Goal: Task Accomplishment & Management: Use online tool/utility

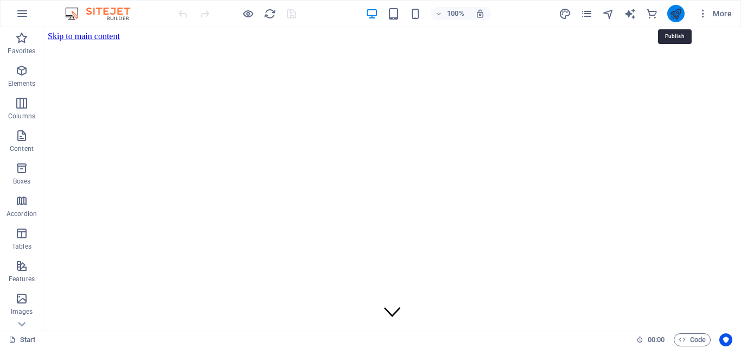
click at [672, 16] on icon "publish" at bounding box center [676, 14] width 12 height 12
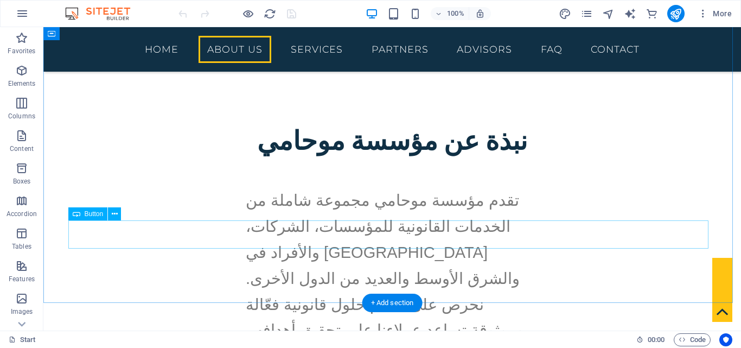
scroll to position [640, 0]
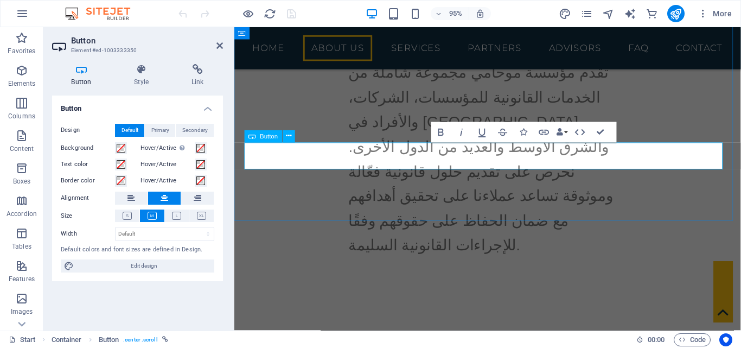
scroll to position [650, 0]
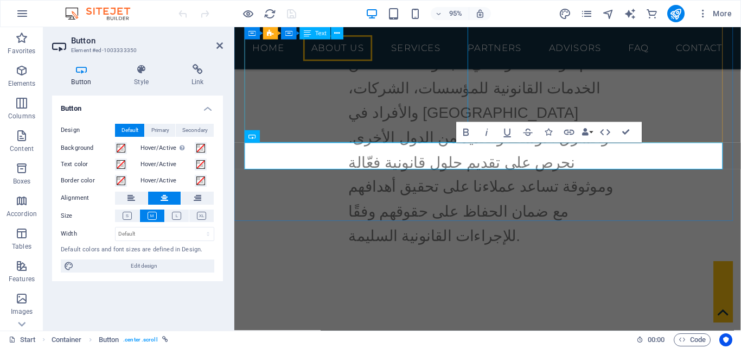
click at [380, 84] on div "تقدم مؤسسة موحامي مجموعة شاملة من الخدمات القانونية للمؤسسات، الشركات، والأفراد…" at bounding box center [501, 213] width 512 height 333
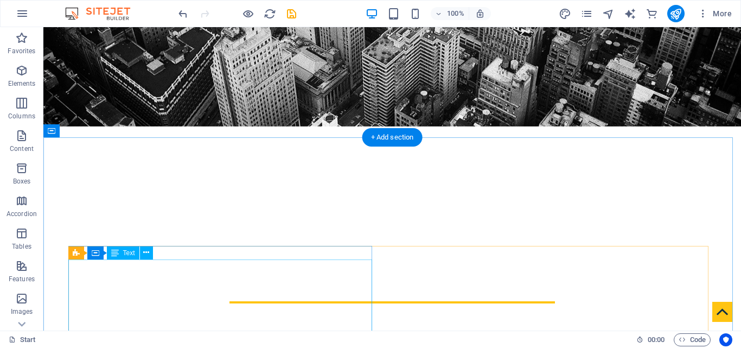
scroll to position [261, 0]
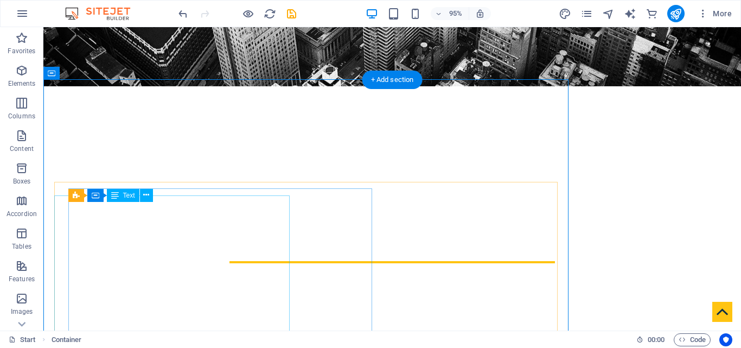
scroll to position [267, 0]
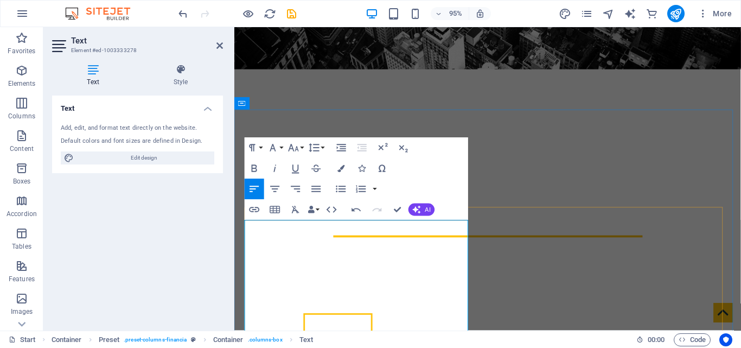
scroll to position [327, 0]
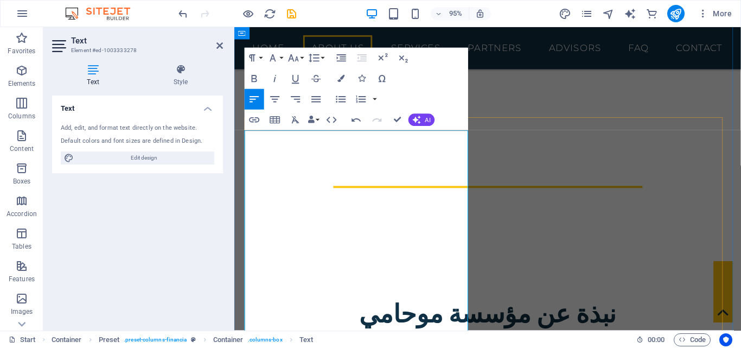
click at [187, 72] on icon at bounding box center [180, 69] width 85 height 11
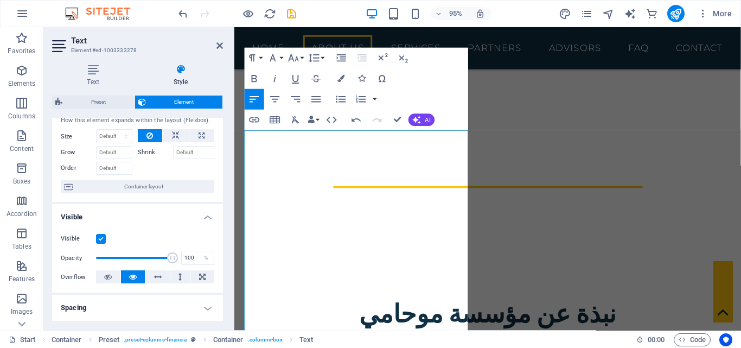
scroll to position [54, 0]
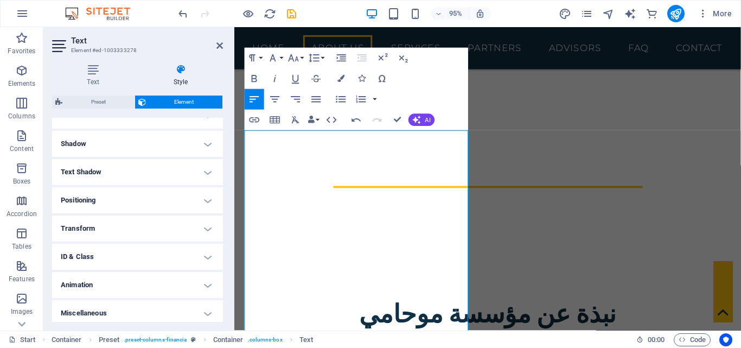
scroll to position [255, 0]
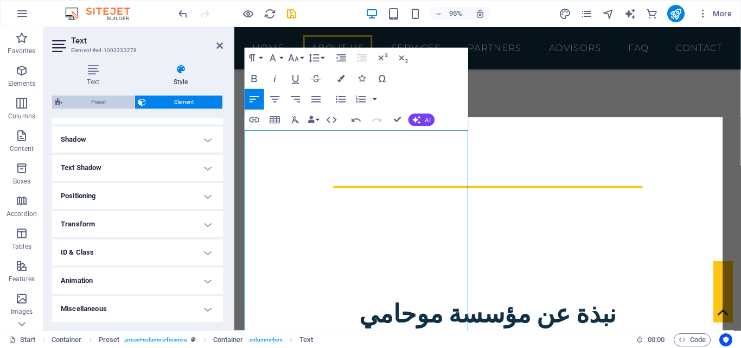
click at [116, 102] on span "Preset" at bounding box center [99, 102] width 66 height 13
select select "px"
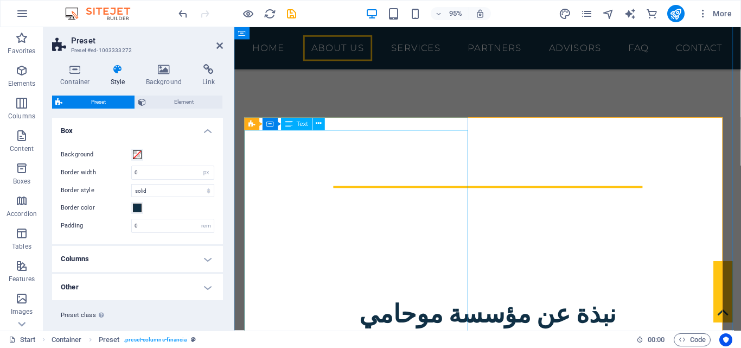
drag, startPoint x: 345, startPoint y: 213, endPoint x: 530, endPoint y: 207, distance: 185.7
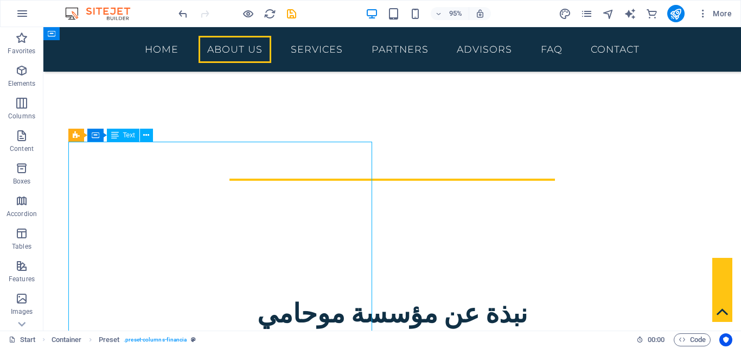
scroll to position [311, 0]
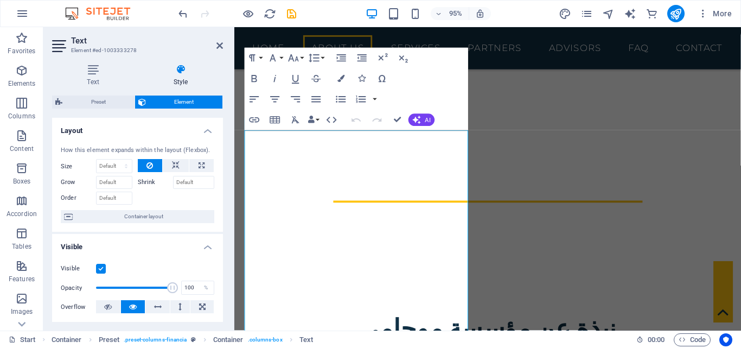
scroll to position [327, 0]
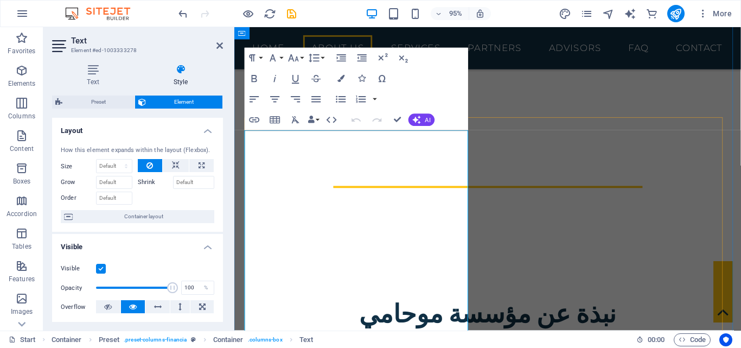
click at [282, 62] on button "Font Family" at bounding box center [275, 58] width 20 height 21
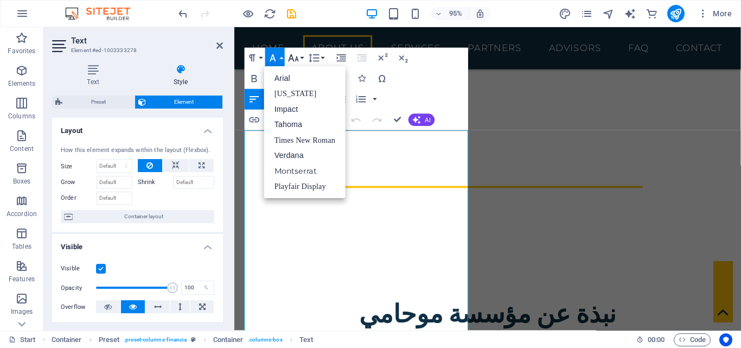
click at [302, 59] on button "Font Size" at bounding box center [296, 58] width 20 height 21
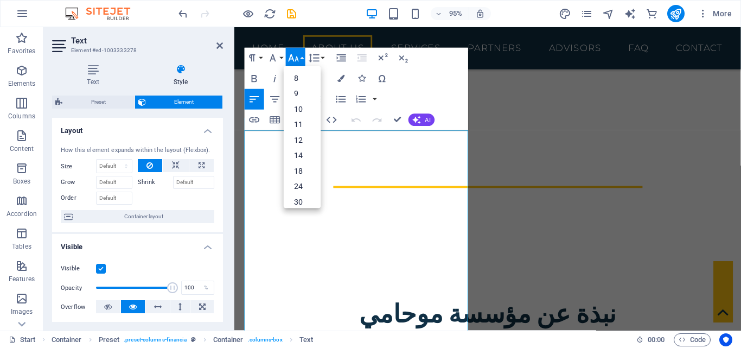
click at [421, 91] on div "Paragraph Format Normal Heading 1 Heading 2 Heading 3 Heading 4 Heading 5 Headi…" at bounding box center [357, 89] width 224 height 83
click at [402, 86] on div "Paragraph Format Normal Heading 1 Heading 2 Heading 3 Heading 4 Heading 5 Headi…" at bounding box center [357, 89] width 224 height 83
click at [355, 83] on button "Icons" at bounding box center [362, 78] width 20 height 21
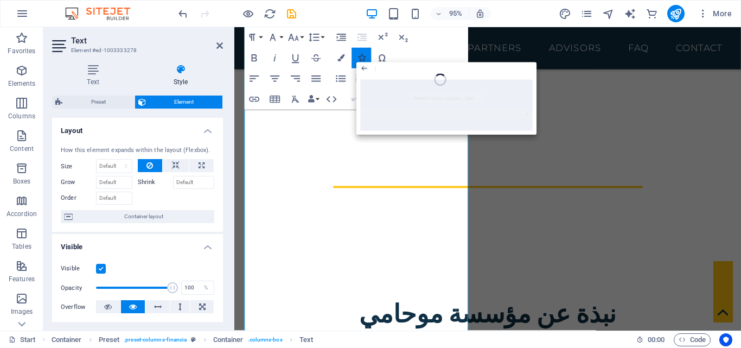
scroll to position [446, 0]
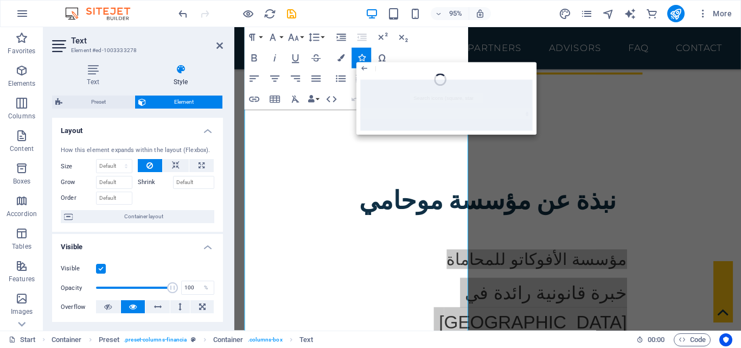
click at [429, 54] on div "Paragraph Format Normal Heading 1 Heading 2 Heading 3 Heading 4 Heading 5 Headi…" at bounding box center [357, 68] width 224 height 83
click at [367, 67] on icon "button" at bounding box center [364, 68] width 9 height 12
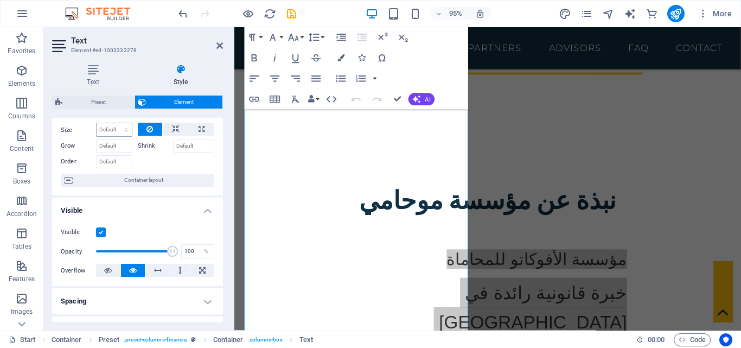
scroll to position [54, 0]
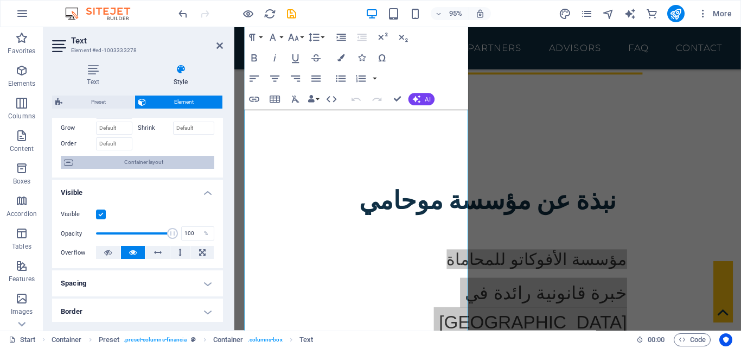
click at [116, 160] on span "Container layout" at bounding box center [143, 162] width 135 height 13
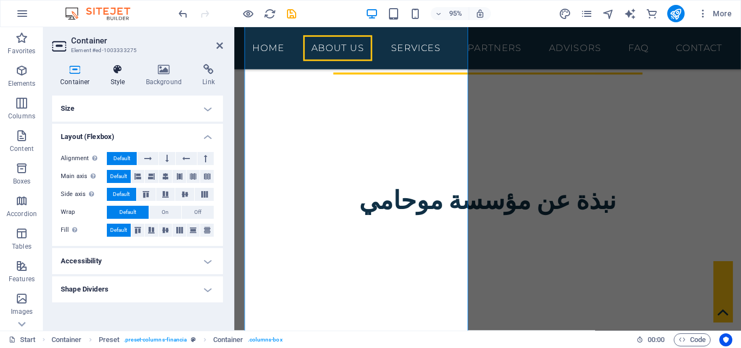
click at [117, 65] on icon at bounding box center [118, 69] width 31 height 11
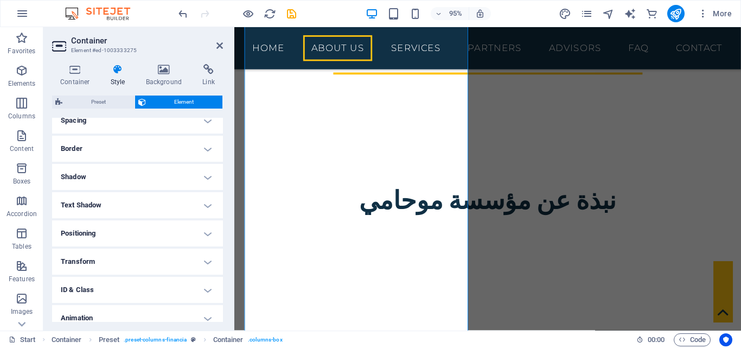
scroll to position [163, 0]
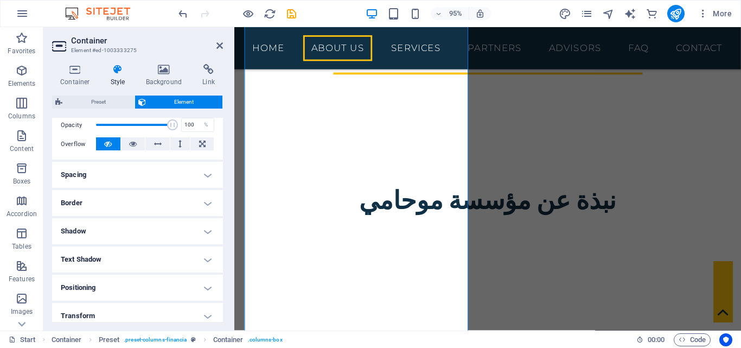
click at [139, 193] on h4 "Border" at bounding box center [137, 203] width 171 height 26
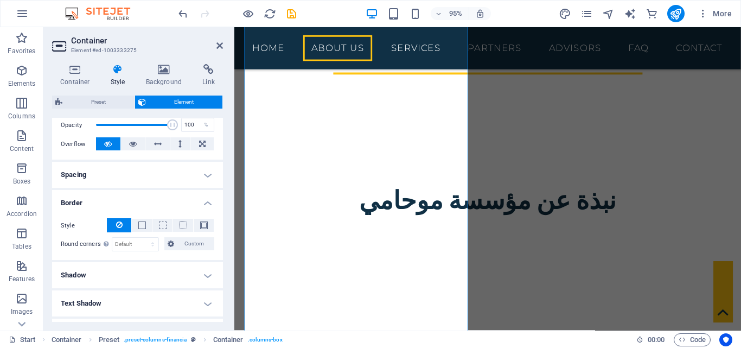
click at [161, 175] on h4 "Spacing" at bounding box center [137, 175] width 171 height 26
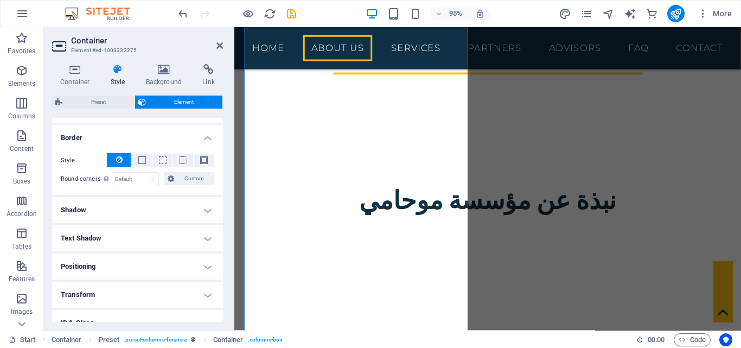
scroll to position [326, 0]
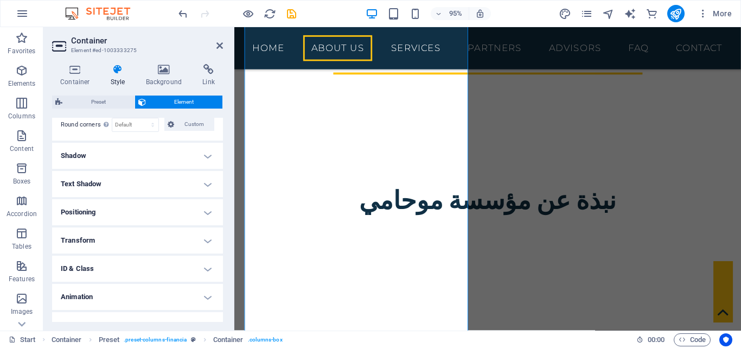
click at [160, 160] on h4 "Shadow" at bounding box center [137, 156] width 171 height 26
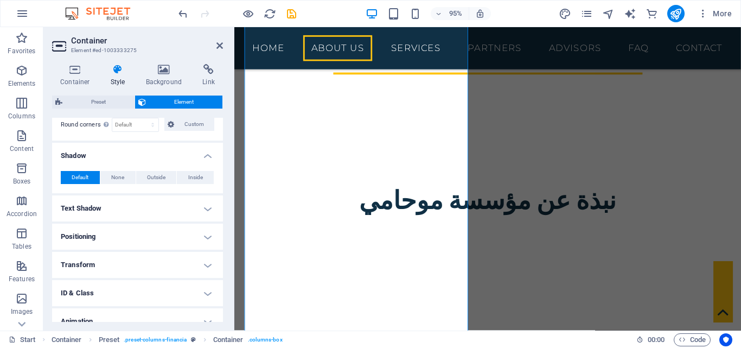
click at [163, 205] on h4 "Text Shadow" at bounding box center [137, 208] width 171 height 26
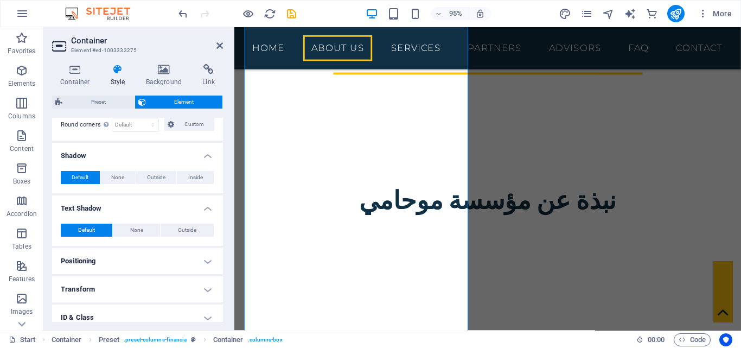
click at [151, 252] on h4 "Positioning" at bounding box center [137, 261] width 171 height 26
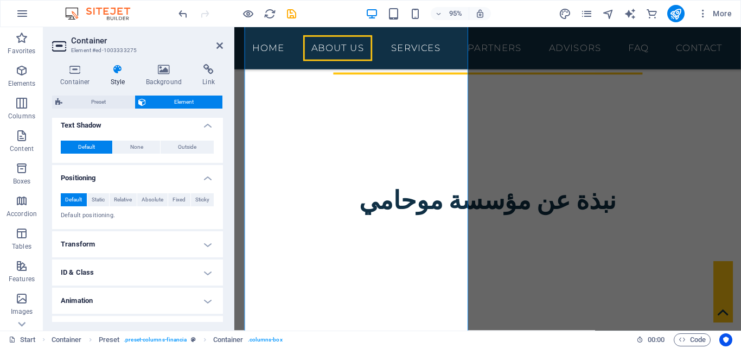
scroll to position [429, 0]
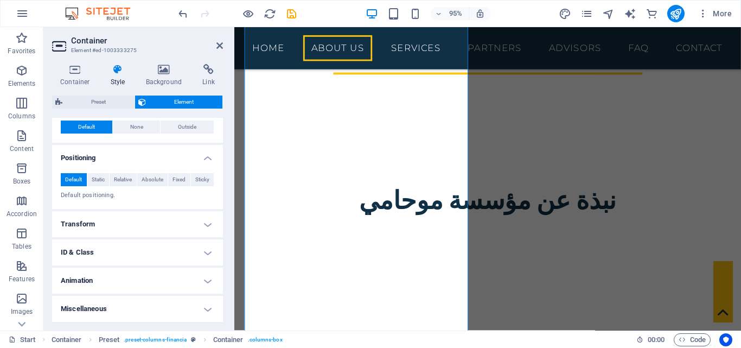
click at [149, 229] on h4 "Transform" at bounding box center [137, 224] width 171 height 26
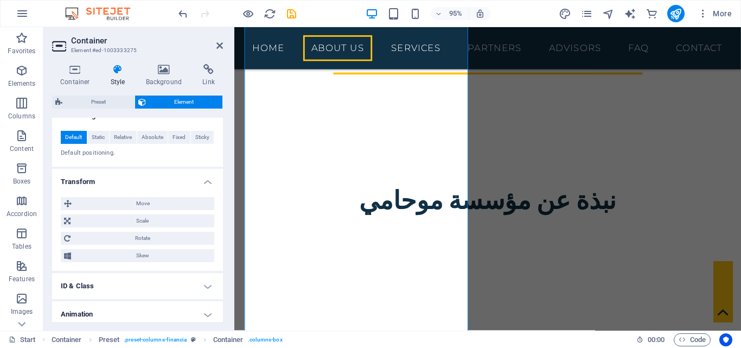
scroll to position [505, 0]
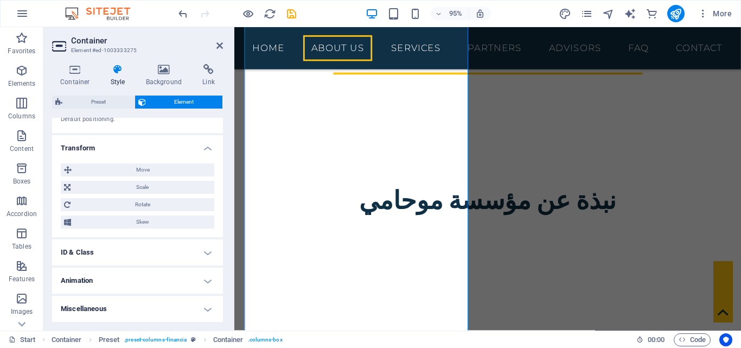
click at [148, 253] on h4 "ID & Class" at bounding box center [137, 252] width 171 height 26
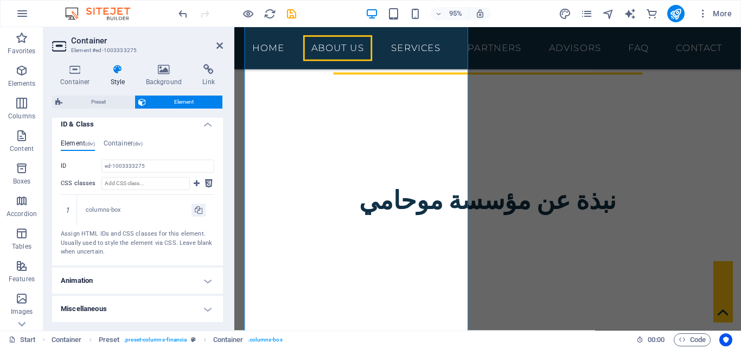
click at [151, 280] on h4 "Animation" at bounding box center [137, 281] width 171 height 26
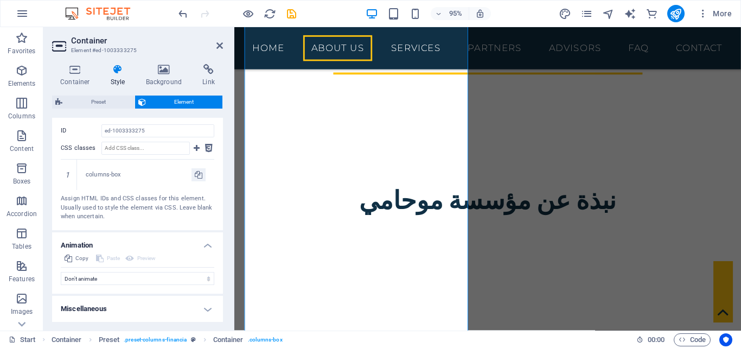
click at [144, 306] on h4 "Miscellaneous" at bounding box center [137, 309] width 171 height 26
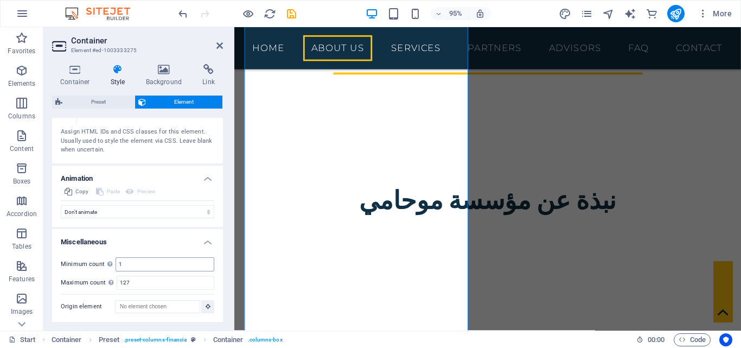
scroll to position [735, 0]
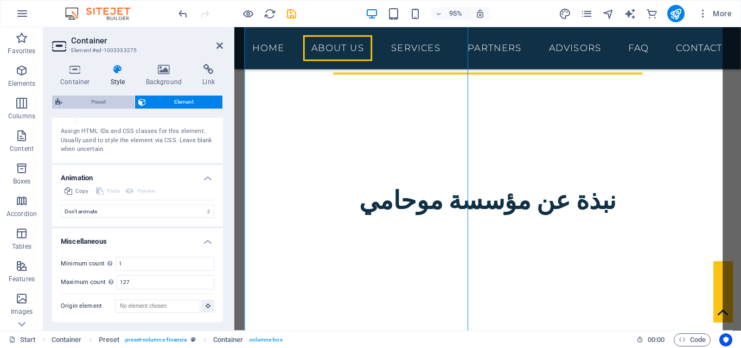
click at [110, 98] on span "Preset" at bounding box center [99, 102] width 66 height 13
select select "px"
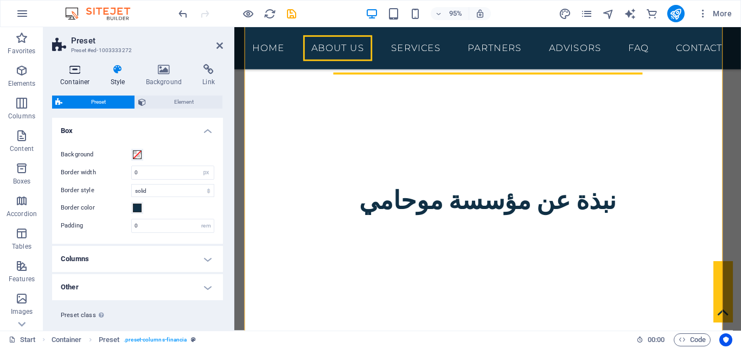
click at [83, 78] on h4 "Container" at bounding box center [77, 75] width 50 height 23
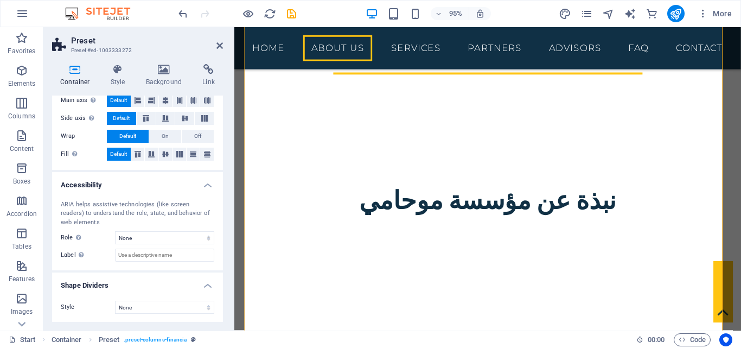
scroll to position [194, 0]
drag, startPoint x: 91, startPoint y: 307, endPoint x: 137, endPoint y: 312, distance: 46.3
click at [91, 307] on label "Style" at bounding box center [88, 306] width 54 height 13
click at [174, 304] on select "None Triangle Square Diagonal Polygon 1 Polygon 2 Zigzag Multiple Zigzags Waves…" at bounding box center [164, 306] width 99 height 13
select select "triangle"
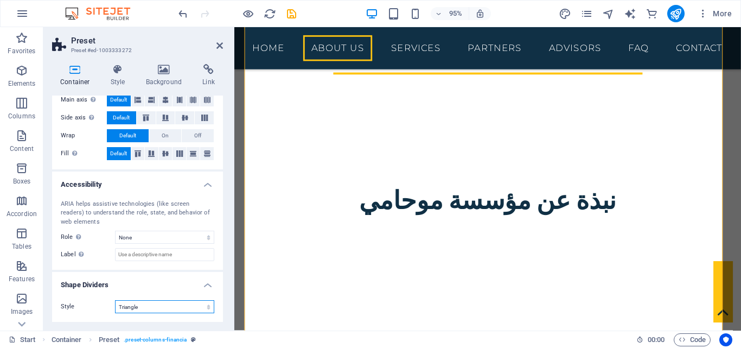
click at [115, 300] on select "None Triangle Square Diagonal Polygon 1 Polygon 2 Zigzag Multiple Zigzags Waves…" at bounding box center [164, 306] width 99 height 13
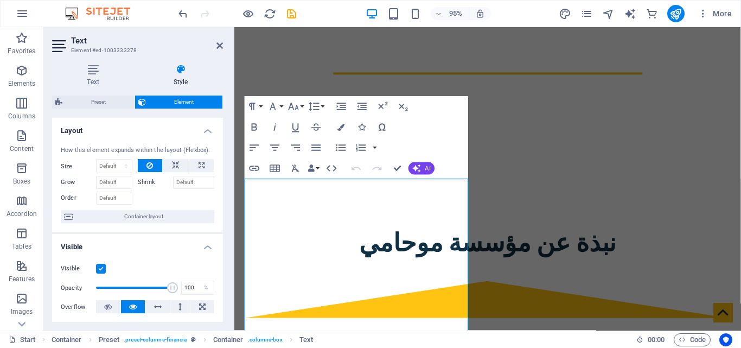
scroll to position [276, 0]
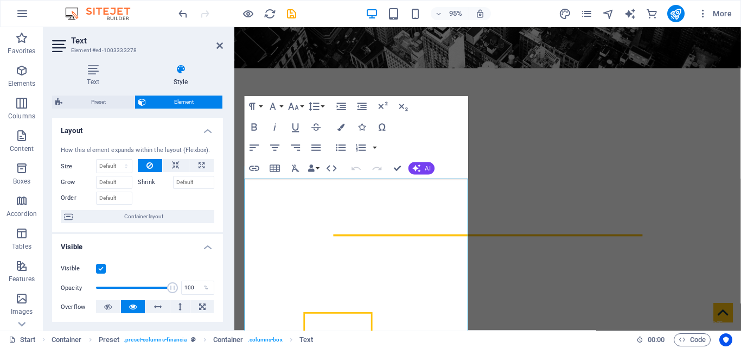
click at [359, 171] on icon "button" at bounding box center [357, 168] width 12 height 12
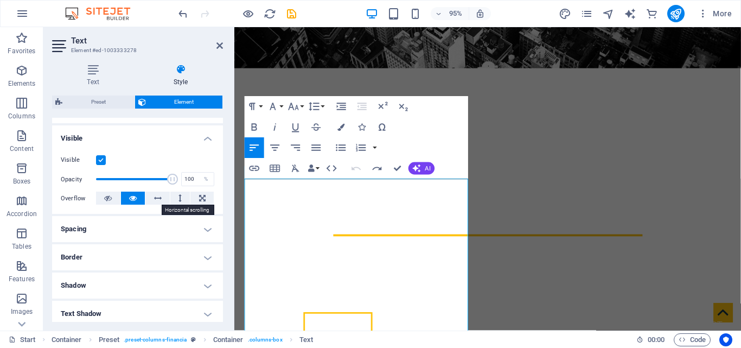
scroll to position [163, 0]
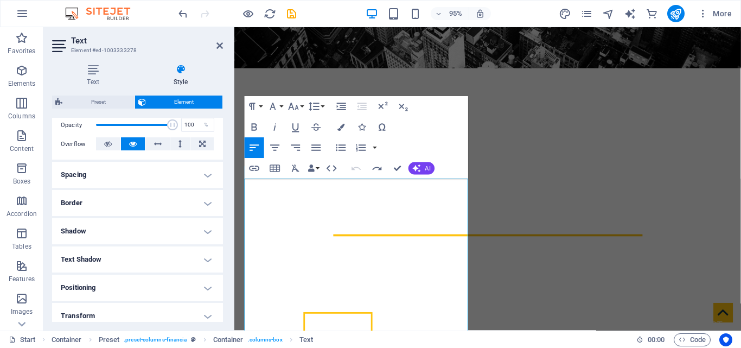
click at [153, 170] on h4 "Spacing" at bounding box center [137, 175] width 171 height 26
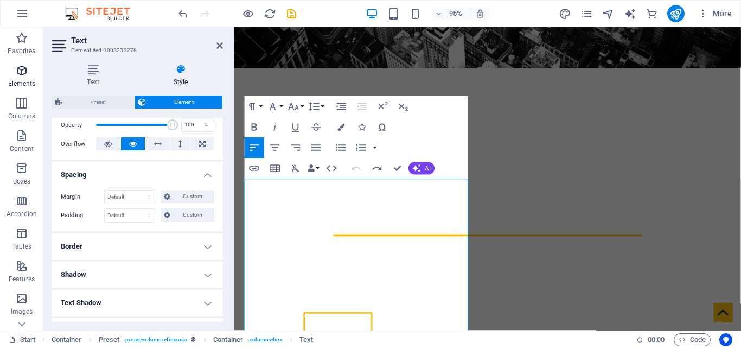
click at [3, 84] on span "Elements" at bounding box center [21, 77] width 43 height 26
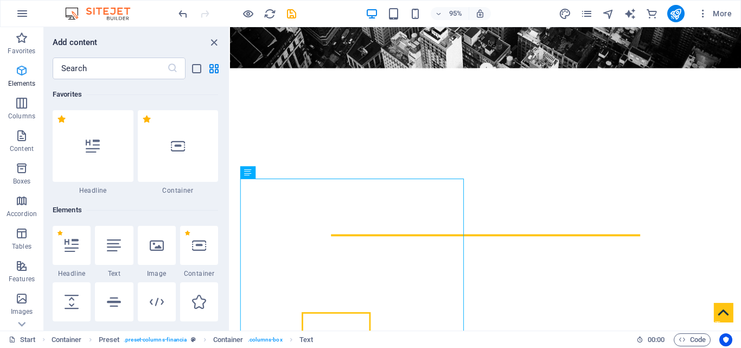
click at [21, 78] on span "Elements" at bounding box center [21, 77] width 43 height 26
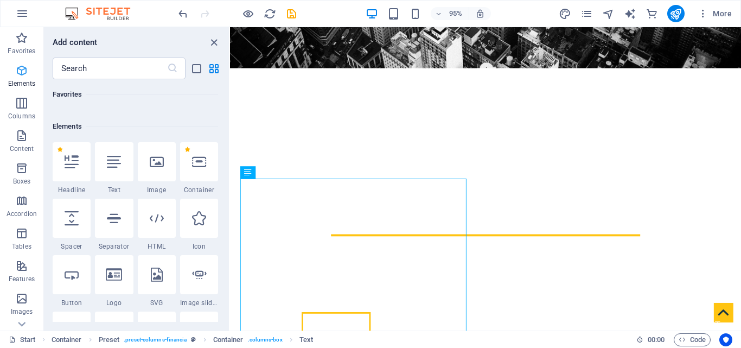
scroll to position [116, 0]
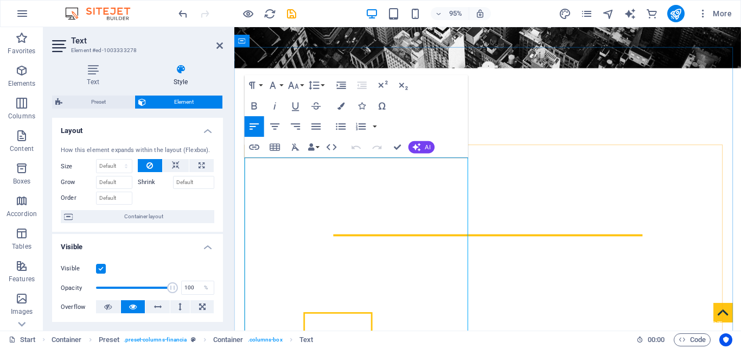
scroll to position [330, 0]
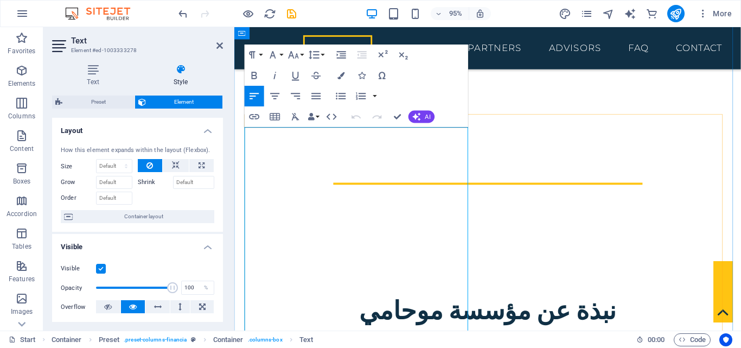
click at [344, 78] on icon "button" at bounding box center [341, 75] width 7 height 7
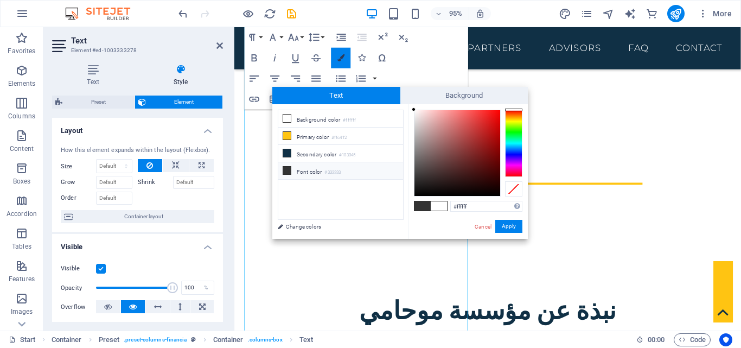
scroll to position [446, 0]
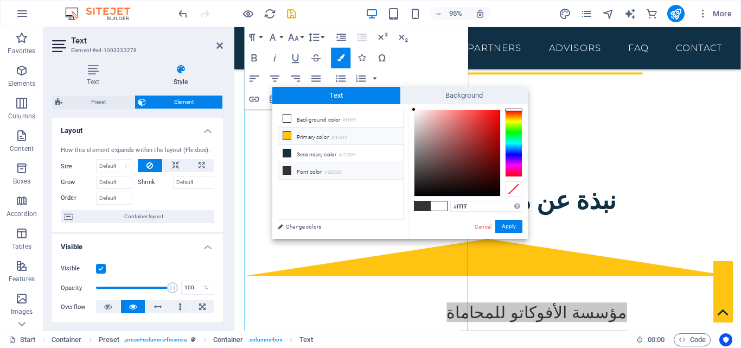
click at [347, 136] on small "#ffc412" at bounding box center [339, 138] width 15 height 8
type input "#ffc412"
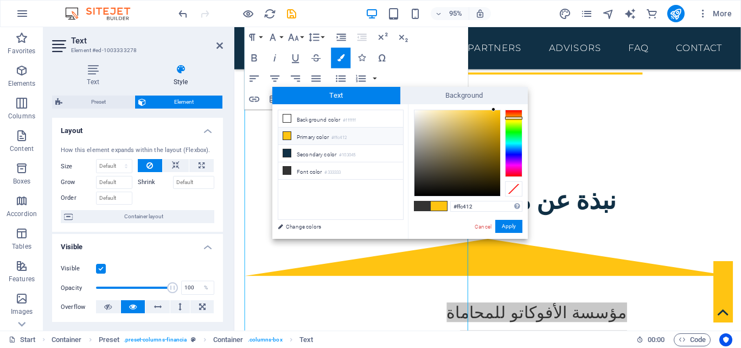
click at [347, 136] on small "#ffc412" at bounding box center [339, 138] width 15 height 8
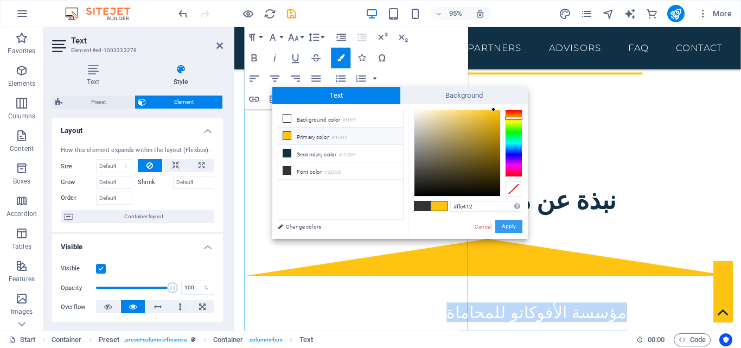
click at [513, 229] on button "Apply" at bounding box center [509, 226] width 27 height 13
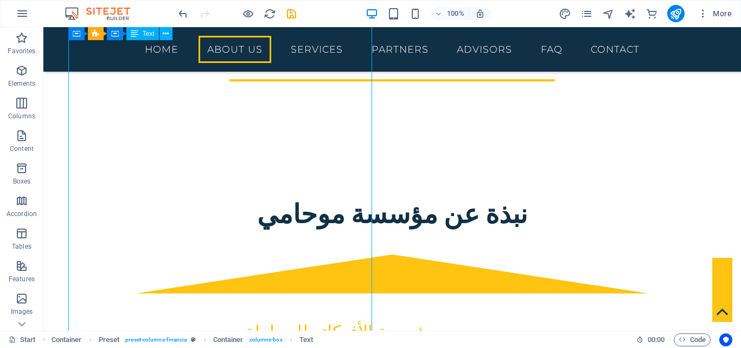
click at [136, 196] on div "نبذة عن مؤسسة موحامي" at bounding box center [392, 212] width 512 height 33
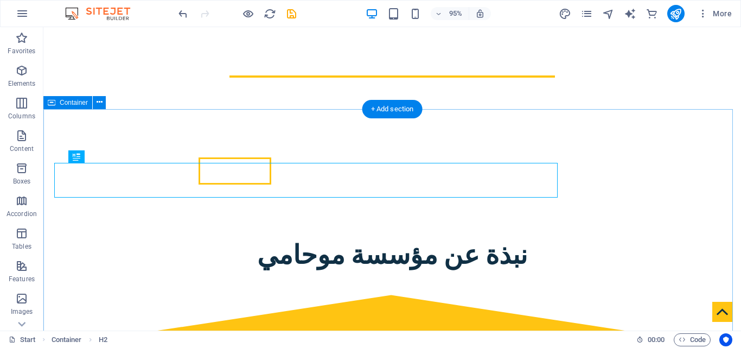
scroll to position [238, 0]
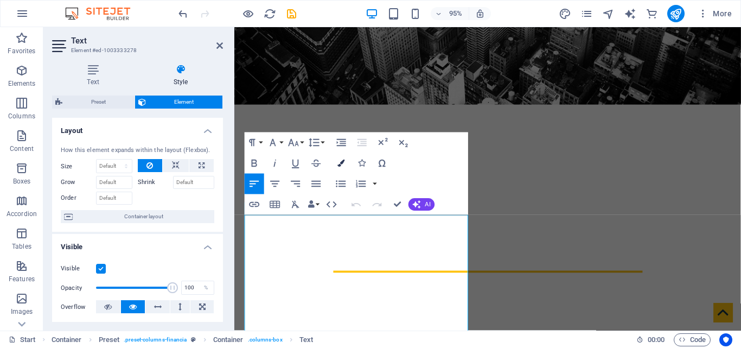
click at [341, 167] on button "Colors" at bounding box center [342, 163] width 20 height 21
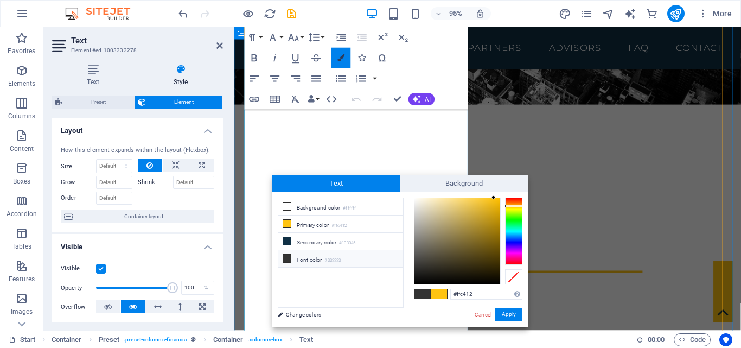
scroll to position [446, 0]
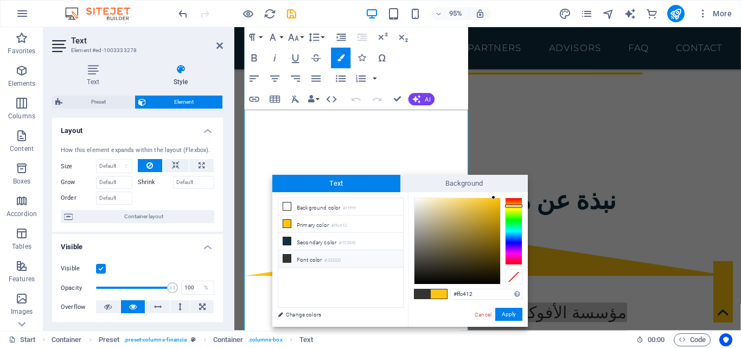
click at [310, 259] on li "Font color #333333" at bounding box center [340, 258] width 125 height 17
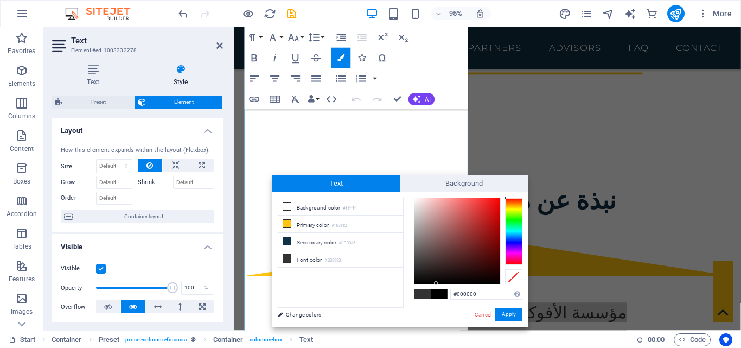
drag, startPoint x: 415, startPoint y: 271, endPoint x: 436, endPoint y: 295, distance: 31.5
click at [436, 295] on span at bounding box center [439, 293] width 16 height 9
click at [413, 289] on div "#000000 Supported formats #0852ed rgb(8, 82, 237) rgba(8, 82, 237, 90%) hsv(221…" at bounding box center [468, 338] width 120 height 292
type input "#000000"
click at [398, 294] on ul "Background color #ffffff Primary color #ffc412 Secondary color #103045 Font col…" at bounding box center [341, 253] width 126 height 110
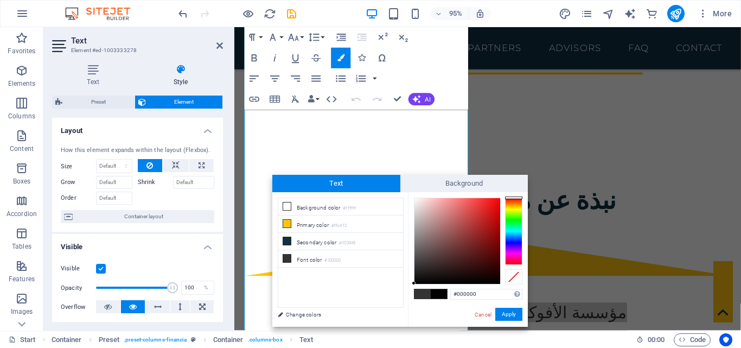
click at [369, 299] on ul "Background color #ffffff Primary color #ffc412 Secondary color #103045 Font col…" at bounding box center [341, 253] width 126 height 110
click at [506, 312] on button "Apply" at bounding box center [509, 314] width 27 height 13
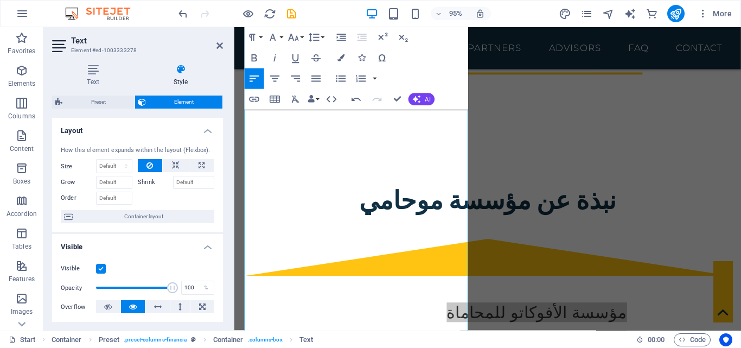
click at [587, 223] on div "Drag here to replace the existing content. Press “Ctrl” if you want to create a…" at bounding box center [487, 178] width 507 height 303
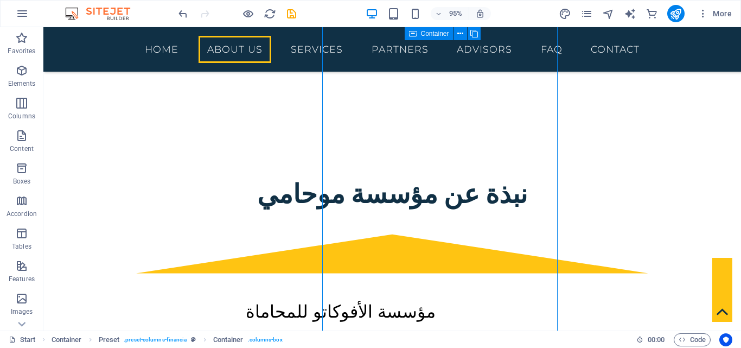
scroll to position [426, 0]
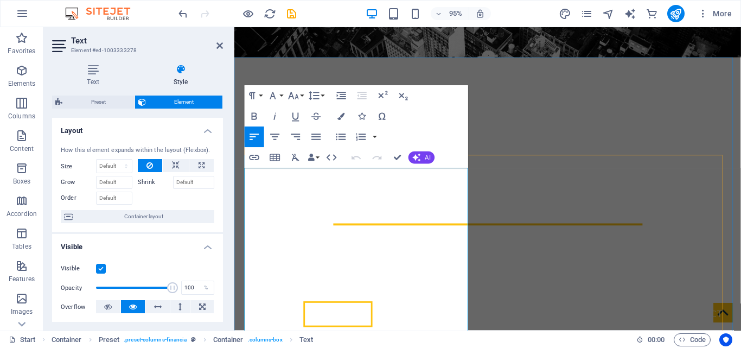
scroll to position [283, 0]
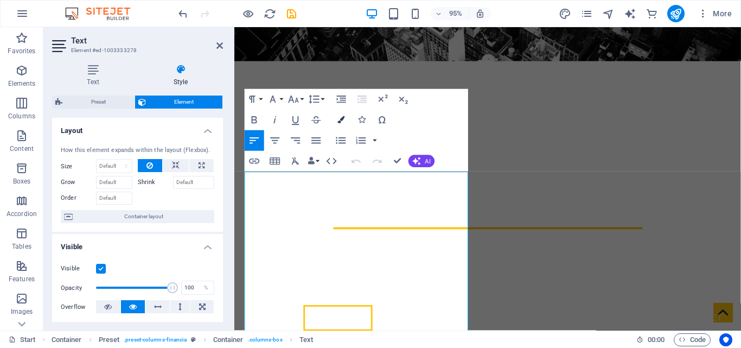
click at [343, 121] on icon "button" at bounding box center [341, 119] width 7 height 7
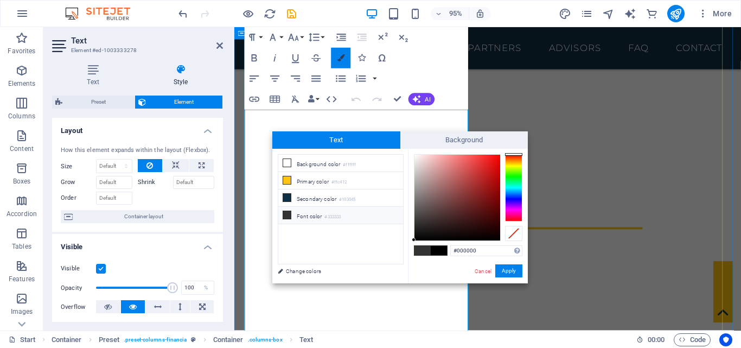
scroll to position [446, 0]
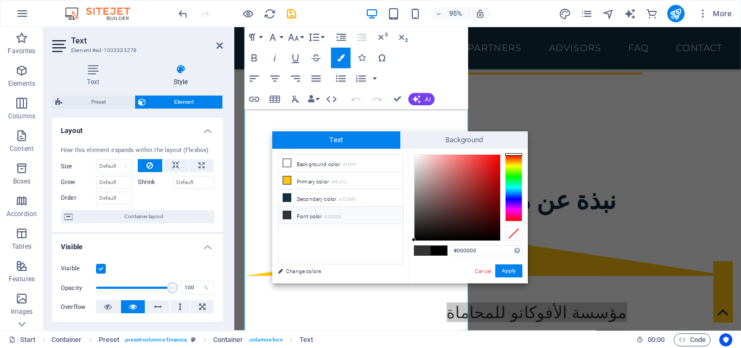
click at [290, 213] on icon at bounding box center [287, 215] width 8 height 8
click at [287, 212] on icon at bounding box center [287, 215] width 8 height 8
click at [478, 239] on div at bounding box center [458, 198] width 86 height 86
click at [504, 266] on button "Apply" at bounding box center [509, 270] width 27 height 13
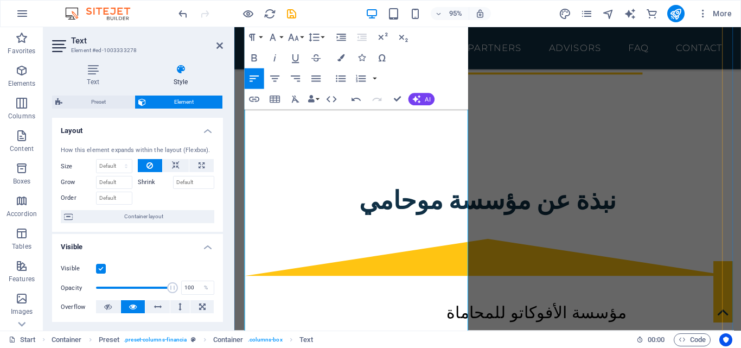
click at [344, 60] on icon "button" at bounding box center [341, 57] width 7 height 7
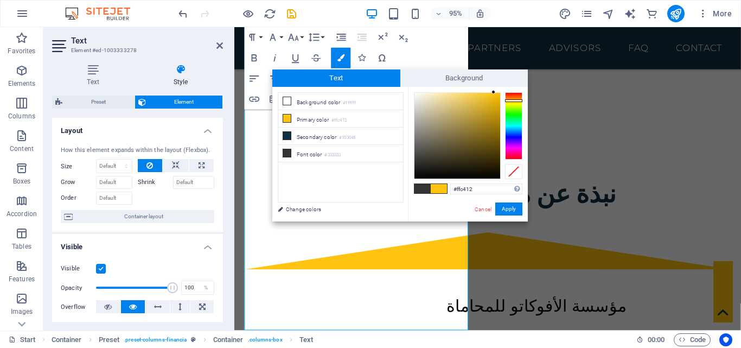
click at [429, 189] on span at bounding box center [423, 188] width 16 height 9
type input "#333333"
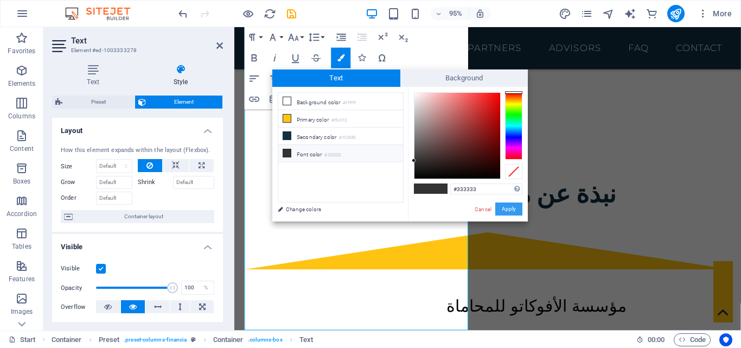
drag, startPoint x: 511, startPoint y: 210, endPoint x: 290, endPoint y: 188, distance: 222.6
click at [511, 210] on button "Apply" at bounding box center [509, 208] width 27 height 13
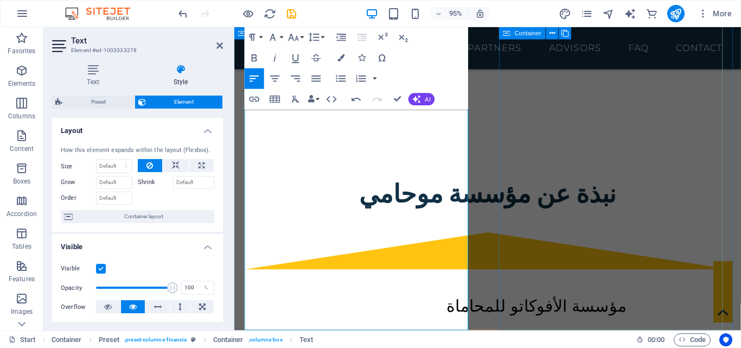
drag, startPoint x: 715, startPoint y: 238, endPoint x: 684, endPoint y: 228, distance: 33.0
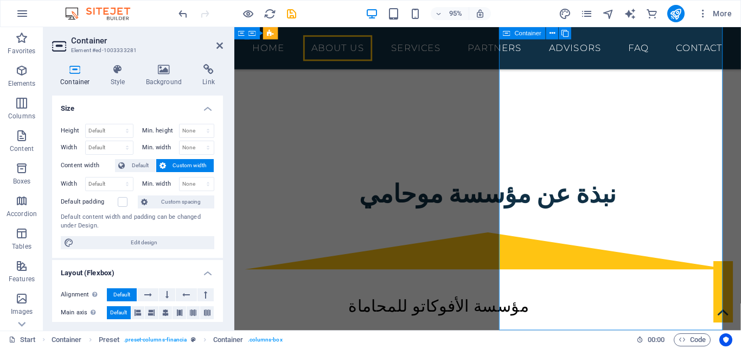
drag, startPoint x: 669, startPoint y: 226, endPoint x: 664, endPoint y: 226, distance: 5.5
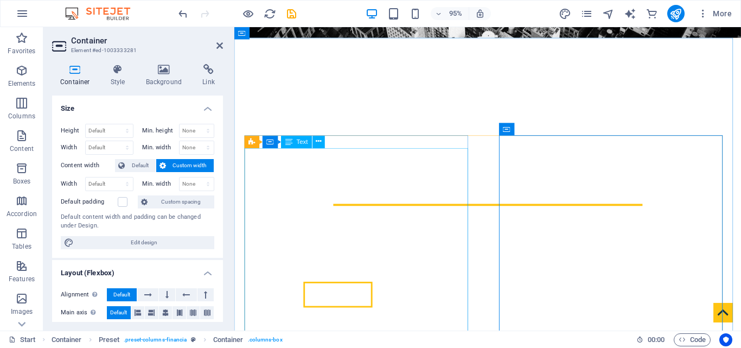
scroll to position [290, 0]
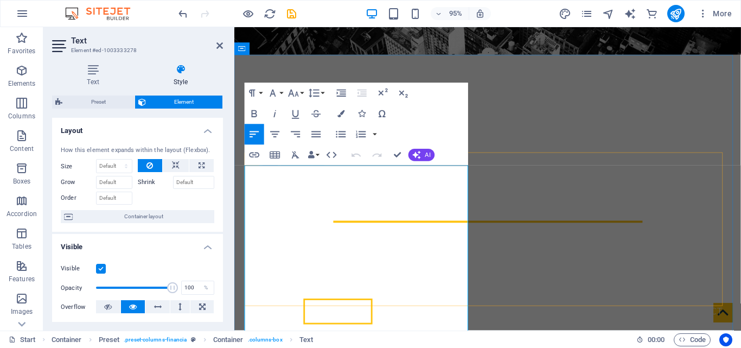
click at [342, 113] on icon "button" at bounding box center [341, 113] width 7 height 7
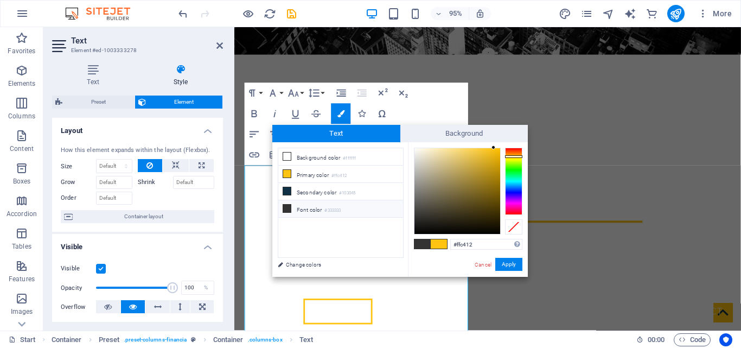
click at [426, 243] on span at bounding box center [423, 243] width 16 height 9
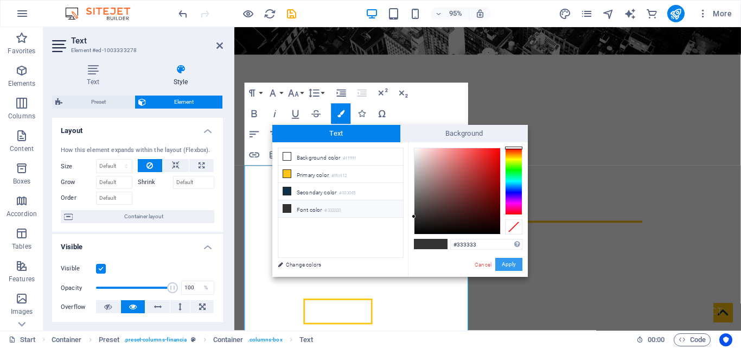
click at [516, 263] on button "Apply" at bounding box center [509, 264] width 27 height 13
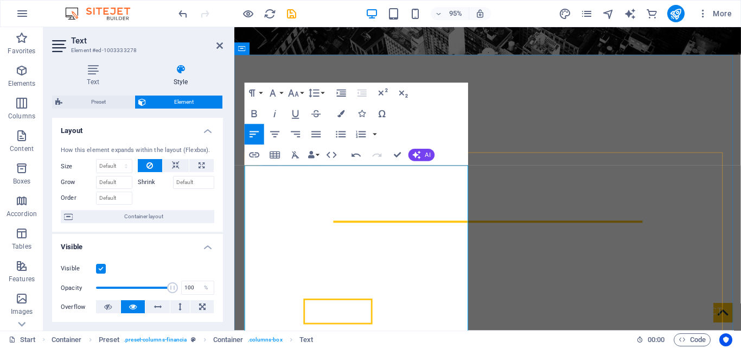
click at [336, 114] on button "Colors" at bounding box center [342, 113] width 20 height 21
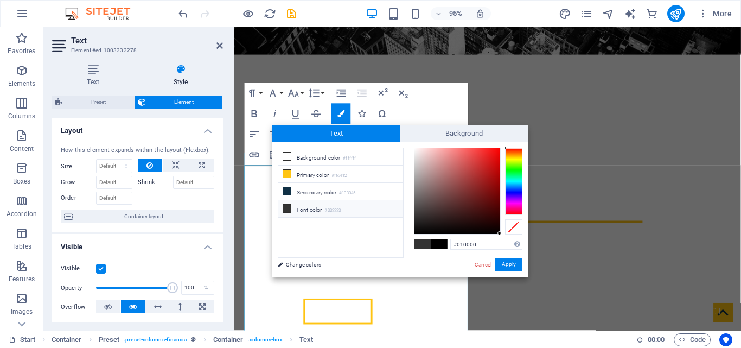
click at [318, 207] on li "Font color #333333" at bounding box center [340, 208] width 125 height 17
type input "#333333"
click at [428, 240] on span at bounding box center [423, 243] width 16 height 9
click at [509, 267] on button "Apply" at bounding box center [509, 264] width 27 height 13
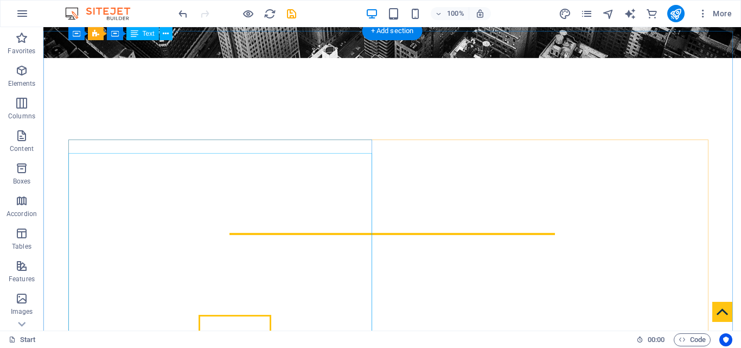
scroll to position [268, 0]
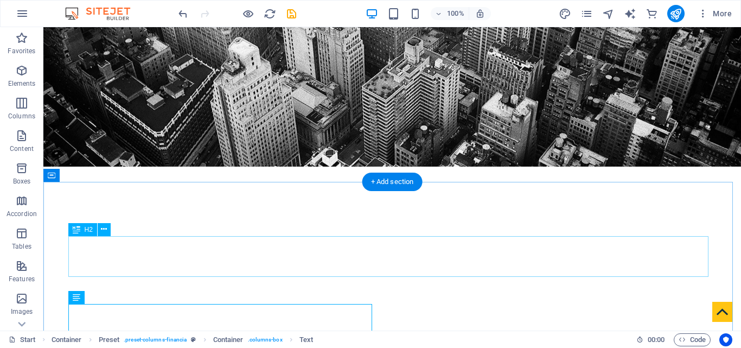
scroll to position [214, 0]
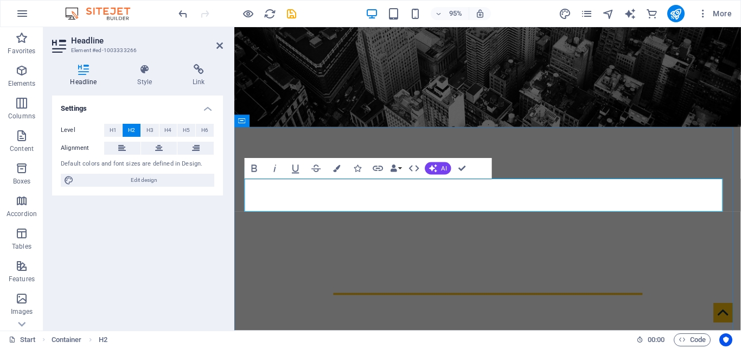
drag, startPoint x: 440, startPoint y: 202, endPoint x: 448, endPoint y: 204, distance: 8.3
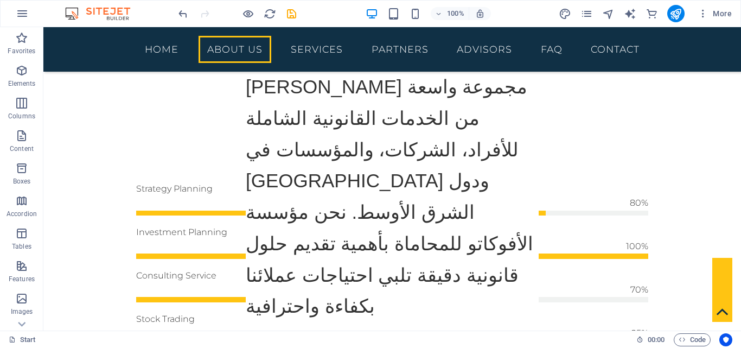
scroll to position [912, 0]
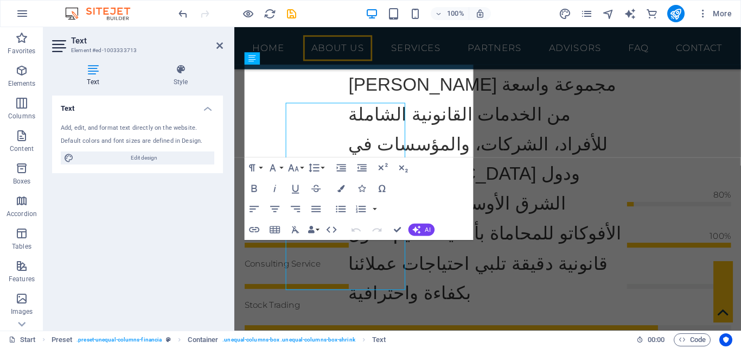
click at [198, 159] on div "Text Element #ed-1003333713 Text Style Text Add, edit, and format text directly…" at bounding box center [392, 178] width 698 height 303
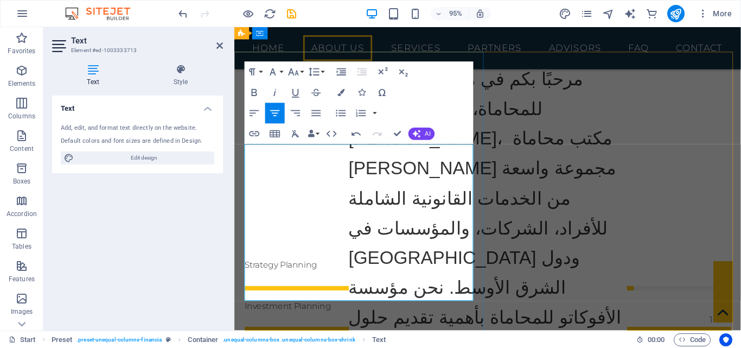
scroll to position [803, 0]
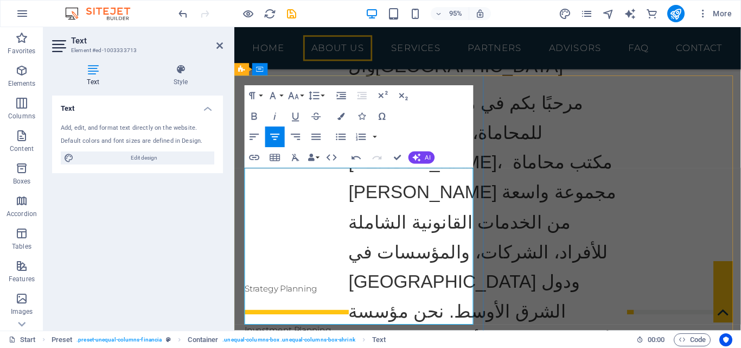
click at [345, 119] on button "Colors" at bounding box center [342, 116] width 20 height 21
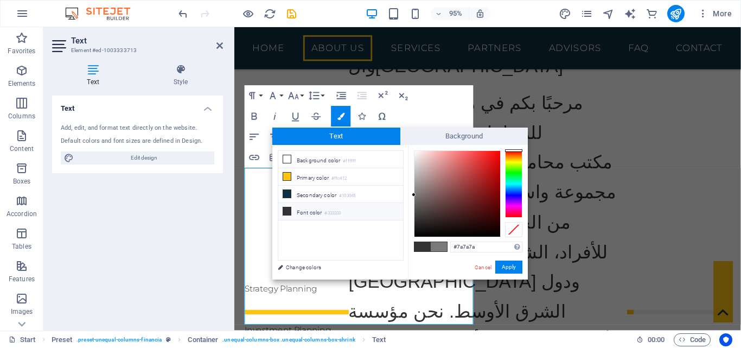
click at [346, 212] on li "Font color #333333" at bounding box center [340, 211] width 125 height 17
click at [502, 267] on button "Apply" at bounding box center [509, 267] width 27 height 13
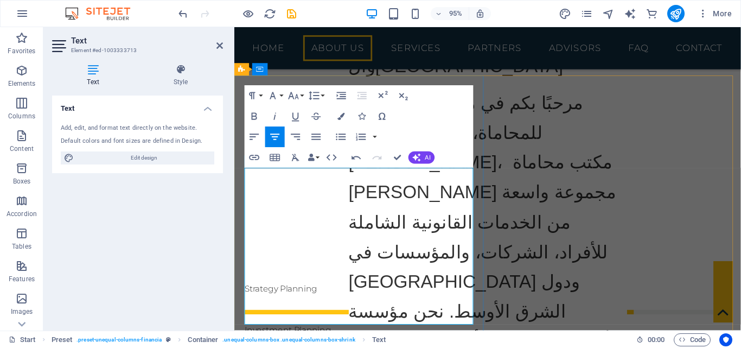
click at [345, 116] on button "Colors" at bounding box center [342, 116] width 20 height 21
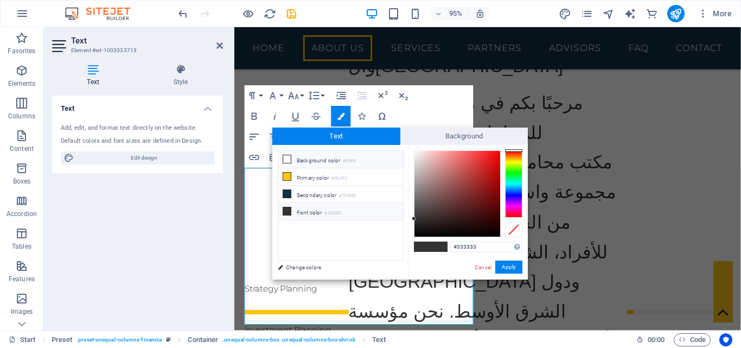
click at [362, 164] on li "Background color #ffffff" at bounding box center [340, 159] width 125 height 17
click at [512, 161] on div at bounding box center [513, 183] width 17 height 67
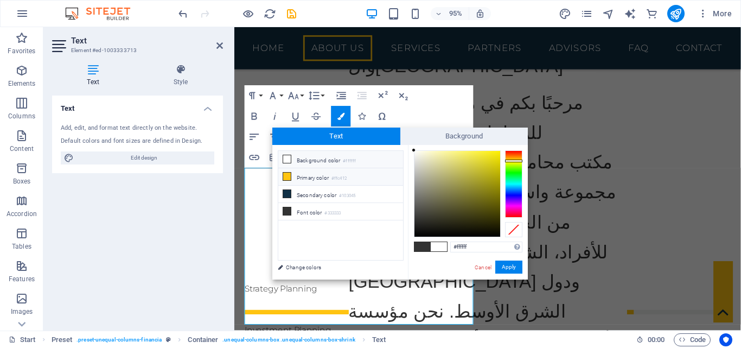
click at [347, 176] on small "#ffc412" at bounding box center [339, 179] width 15 height 8
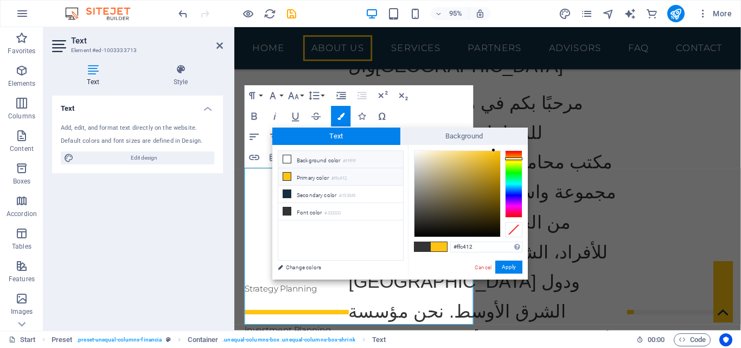
click at [368, 162] on li "Background color #ffffff" at bounding box center [340, 159] width 125 height 17
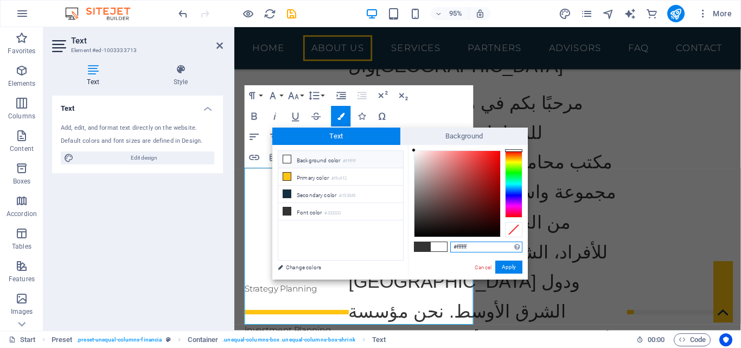
click at [471, 246] on input "#ffffff" at bounding box center [487, 247] width 72 height 11
click at [472, 246] on input "#ff412" at bounding box center [487, 247] width 72 height 11
click at [509, 261] on button "Apply" at bounding box center [509, 267] width 27 height 13
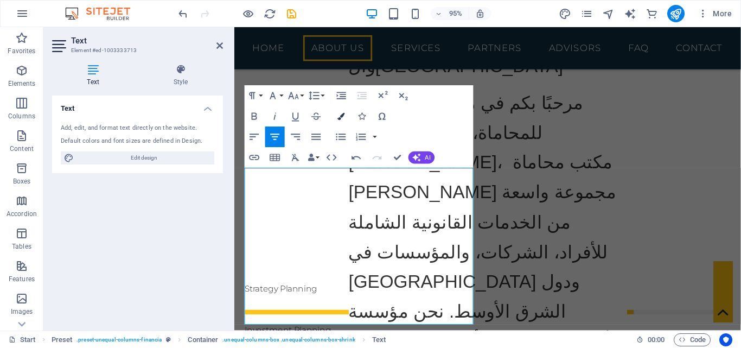
click at [346, 120] on button "Colors" at bounding box center [342, 116] width 20 height 21
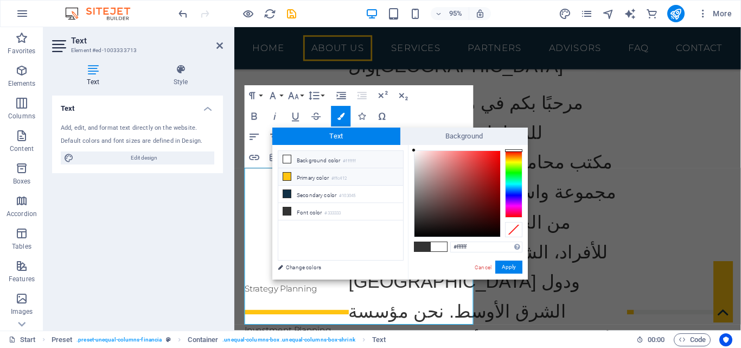
click at [347, 176] on small "#ffc412" at bounding box center [339, 179] width 15 height 8
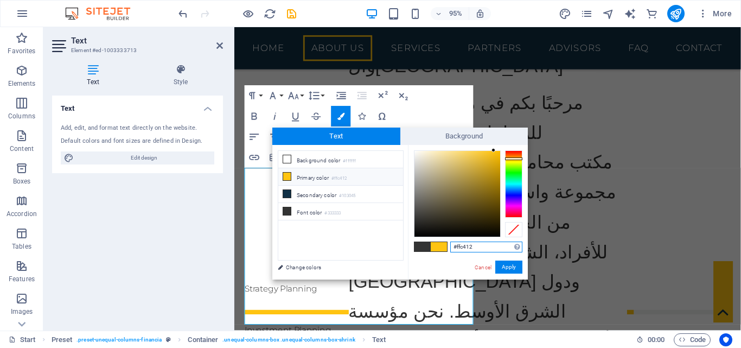
click at [472, 245] on input "#ffc412" at bounding box center [487, 247] width 72 height 11
click at [342, 157] on li "Background color #ffffff" at bounding box center [340, 159] width 125 height 17
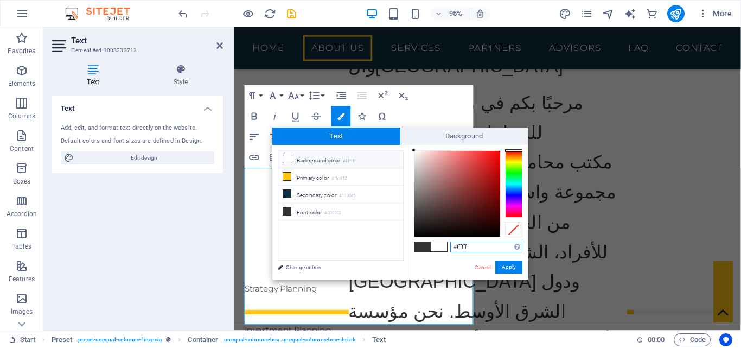
click at [463, 245] on input "#ffffff" at bounding box center [487, 247] width 72 height 11
paste input "c412"
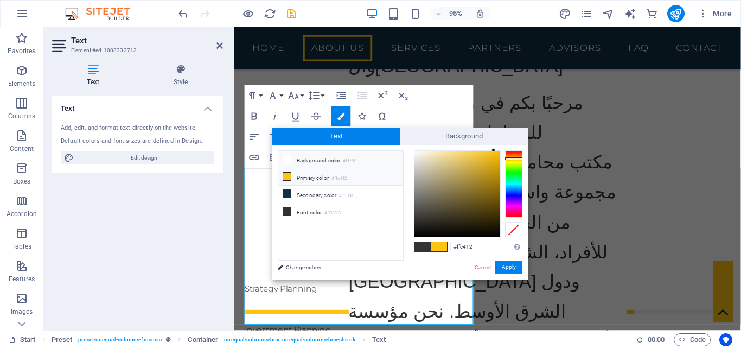
click at [359, 161] on li "Background color #ffffff" at bounding box center [340, 159] width 125 height 17
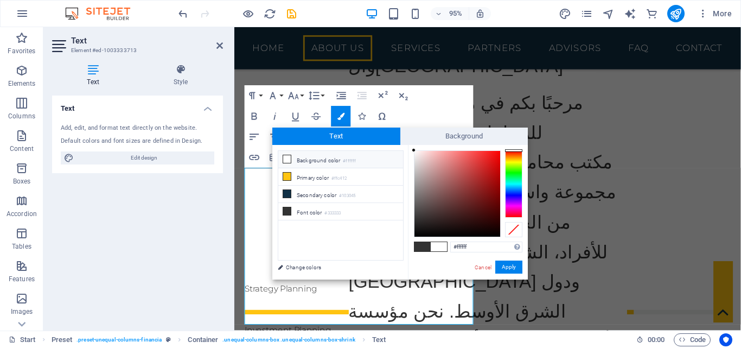
click at [517, 157] on div at bounding box center [513, 183] width 17 height 67
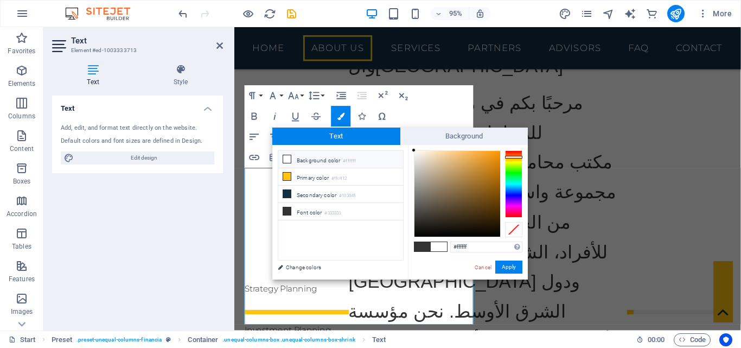
click at [520, 162] on div at bounding box center [513, 183] width 17 height 67
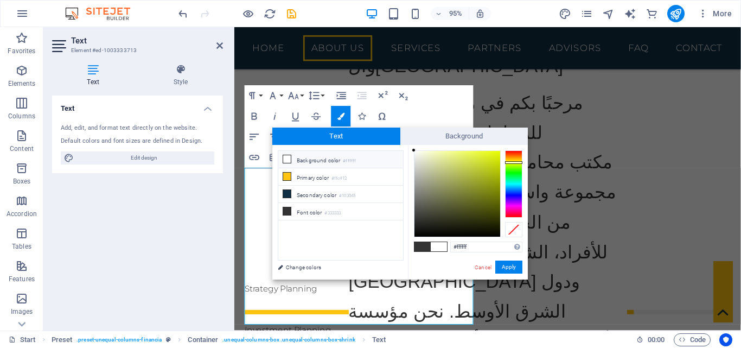
click at [517, 163] on div at bounding box center [513, 162] width 17 height 3
click at [517, 163] on div at bounding box center [513, 163] width 17 height 3
click at [490, 158] on div at bounding box center [458, 194] width 86 height 86
click at [498, 156] on div at bounding box center [458, 194] width 86 height 86
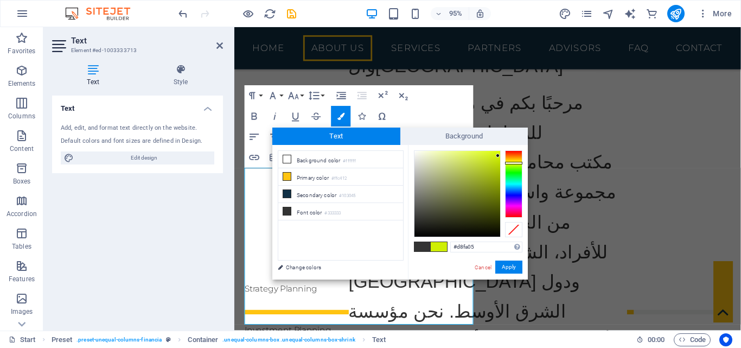
click at [498, 152] on div at bounding box center [458, 194] width 86 height 86
type input "#fabb05"
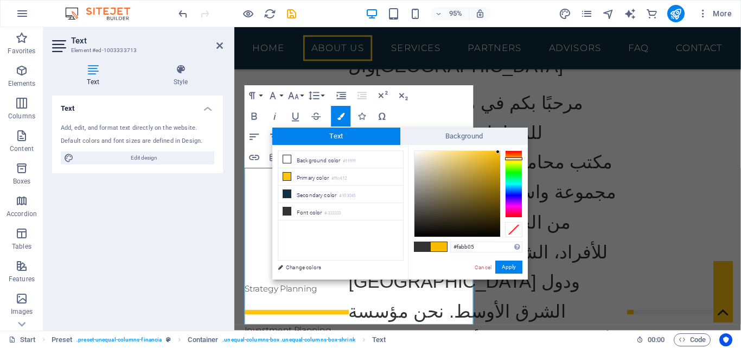
click at [515, 158] on div at bounding box center [513, 183] width 17 height 67
click at [439, 242] on span at bounding box center [439, 246] width 16 height 9
click at [447, 246] on div at bounding box center [431, 247] width 34 height 10
click at [439, 242] on span at bounding box center [439, 246] width 16 height 9
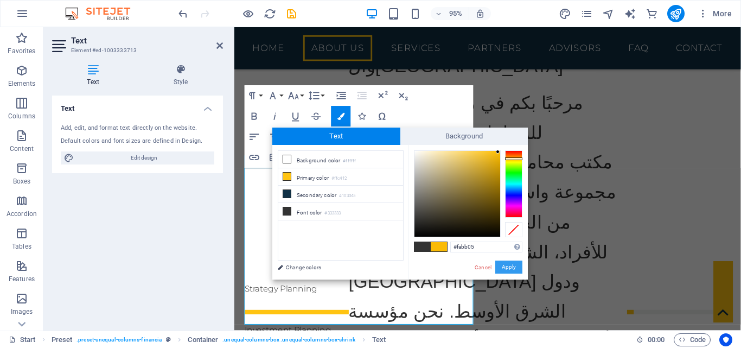
click at [515, 264] on button "Apply" at bounding box center [509, 267] width 27 height 13
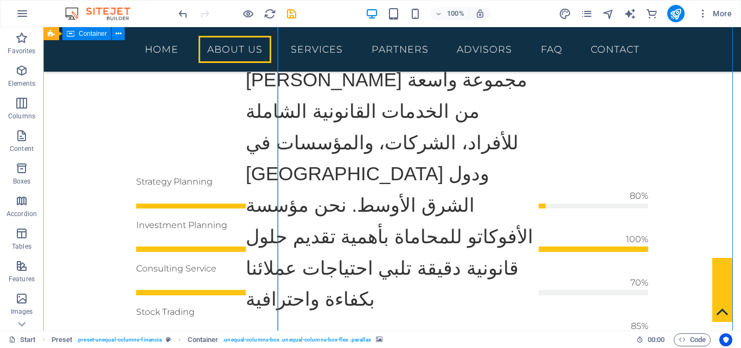
scroll to position [889, 0]
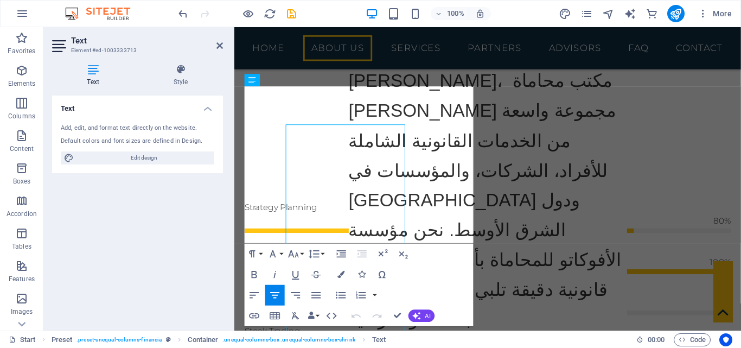
click at [173, 189] on div "Text Add, edit, and format text directly on the website. Default colors and fon…" at bounding box center [137, 209] width 171 height 226
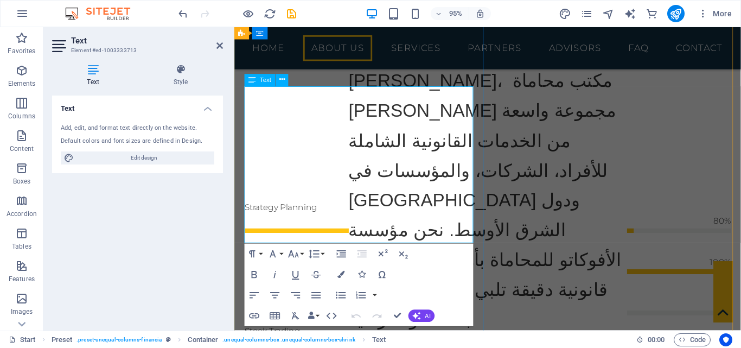
click at [304, 290] on button "Align Right" at bounding box center [296, 295] width 20 height 21
click at [344, 273] on icon "button" at bounding box center [341, 274] width 7 height 7
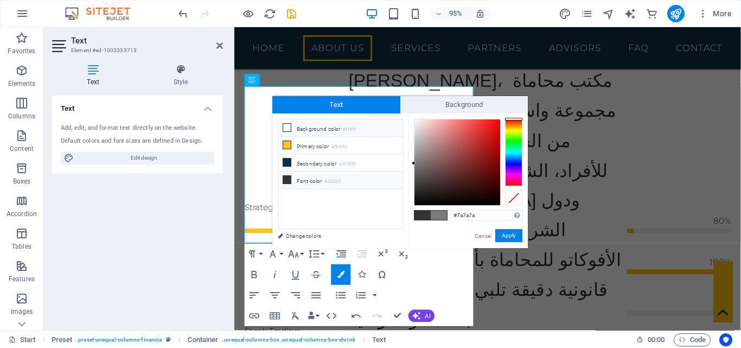
click at [330, 127] on li "Background color #ffffff" at bounding box center [340, 127] width 125 height 17
drag, startPoint x: 415, startPoint y: 122, endPoint x: 418, endPoint y: 117, distance: 5.9
click at [418, 119] on div at bounding box center [458, 162] width 86 height 86
drag, startPoint x: 418, startPoint y: 117, endPoint x: 464, endPoint y: 180, distance: 77.7
click at [464, 180] on div at bounding box center [464, 179] width 4 height 4
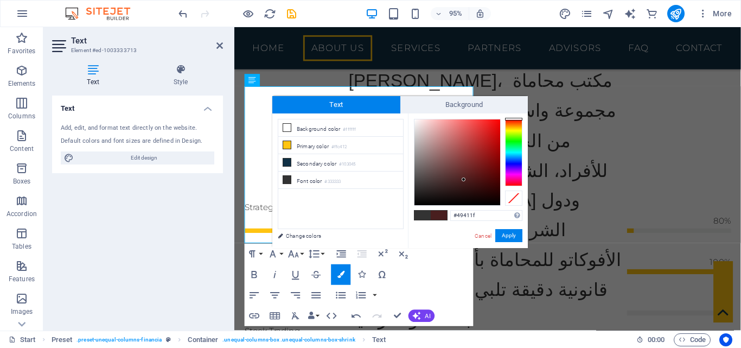
click at [513, 128] on div at bounding box center [513, 152] width 17 height 67
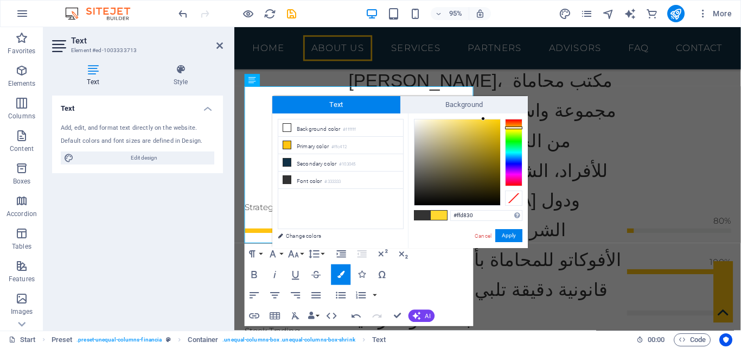
drag, startPoint x: 464, startPoint y: 175, endPoint x: 484, endPoint y: 114, distance: 64.5
click at [484, 114] on div "#ffd830 Supported formats #0852ed rgb(8, 82, 237) rgba(8, 82, 237, 90%) hsv(221…" at bounding box center [468, 259] width 120 height 292
click at [356, 129] on small "#ffffff" at bounding box center [349, 130] width 13 height 8
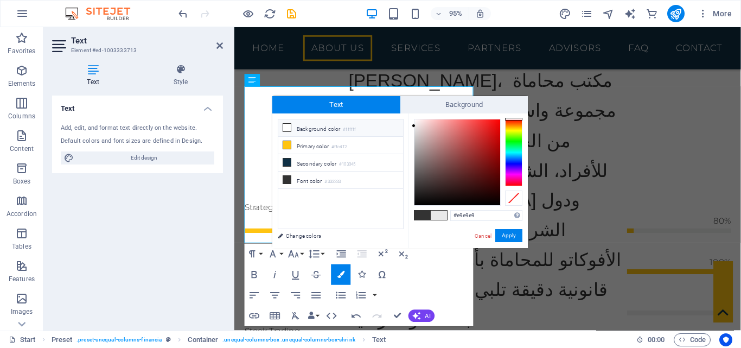
click at [358, 126] on li "Background color #ffffff" at bounding box center [340, 127] width 125 height 17
click at [351, 130] on small "#ffffff" at bounding box center [349, 130] width 13 height 8
click at [356, 129] on small "#ffffff" at bounding box center [349, 130] width 13 height 8
click at [336, 208] on ul "Background color #ffffff Primary color #ffc412 Secondary color #103045 Font col…" at bounding box center [341, 174] width 126 height 110
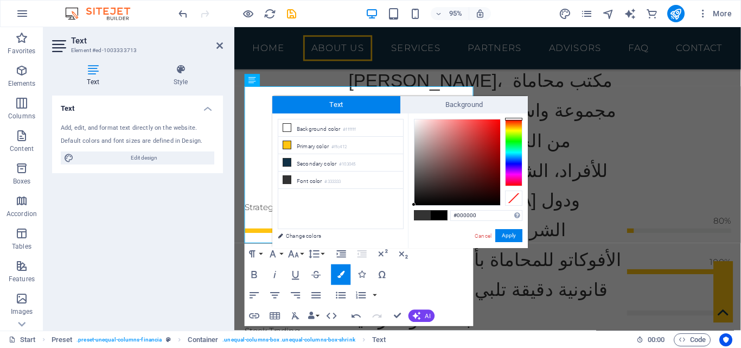
click at [336, 207] on ul "Background color #ffffff Primary color #ffc412 Secondary color #103045 Font col…" at bounding box center [341, 174] width 126 height 110
drag, startPoint x: 350, startPoint y: 201, endPoint x: 299, endPoint y: 206, distance: 51.2
click at [299, 206] on ul "Background color #ffffff Primary color #ffc412 Secondary color #103045 Font col…" at bounding box center [341, 174] width 126 height 110
click at [345, 126] on small "#ffffff" at bounding box center [349, 130] width 13 height 8
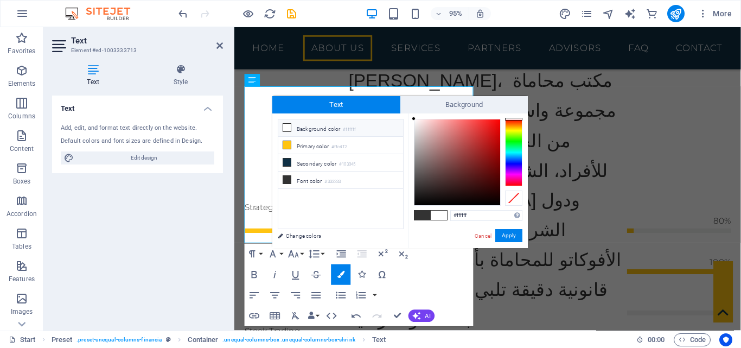
click at [345, 126] on small "#ffffff" at bounding box center [349, 130] width 13 height 8
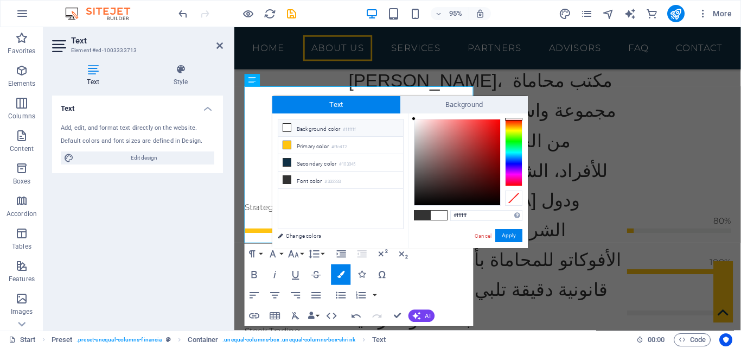
click at [345, 126] on small "#ffffff" at bounding box center [349, 130] width 13 height 8
click at [352, 144] on li "Primary color #ffc412" at bounding box center [340, 145] width 125 height 17
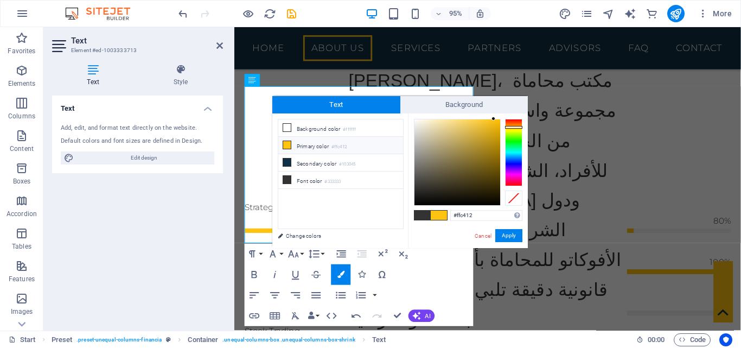
click at [352, 144] on li "Primary color #ffc412" at bounding box center [340, 145] width 125 height 17
type input "#000000"
click at [253, 213] on div "Drag here to replace the existing content. Press “Ctrl” if you want to create a…" at bounding box center [487, 178] width 507 height 303
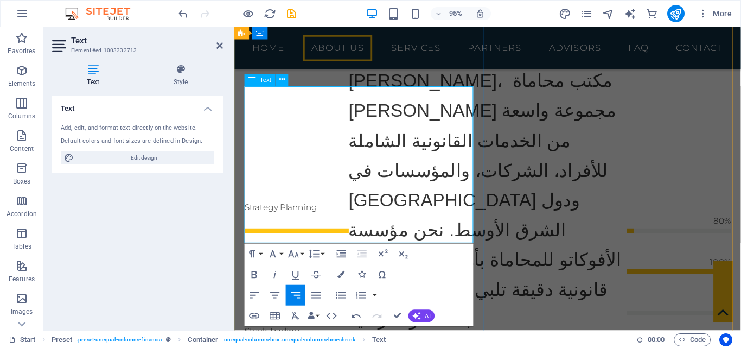
drag, startPoint x: 356, startPoint y: 199, endPoint x: 287, endPoint y: 152, distance: 82.8
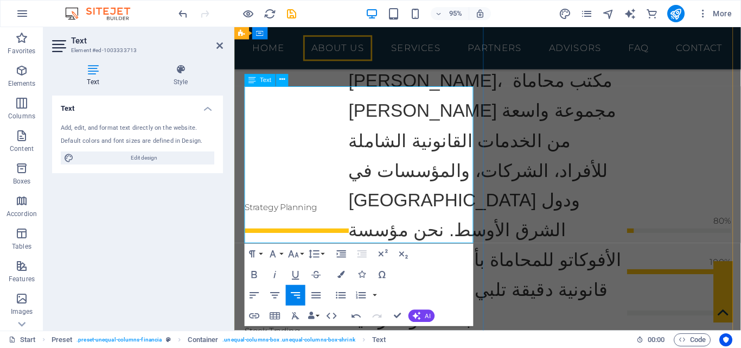
copy span "تقدم مؤسسة الأفوكاتو مجموعة شاملة من الخدمات القانونية للمؤسسات، الشركات، والأف…"
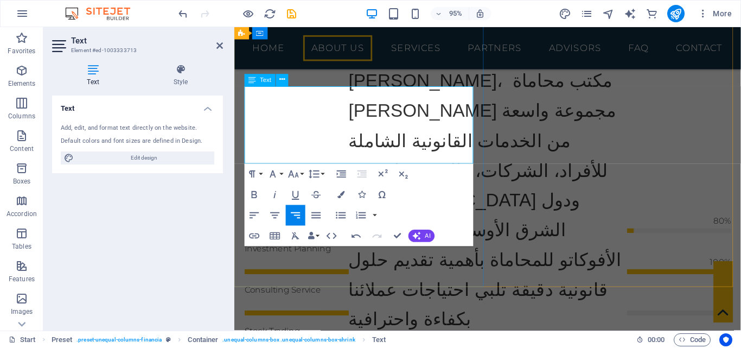
scroll to position [3069, -2]
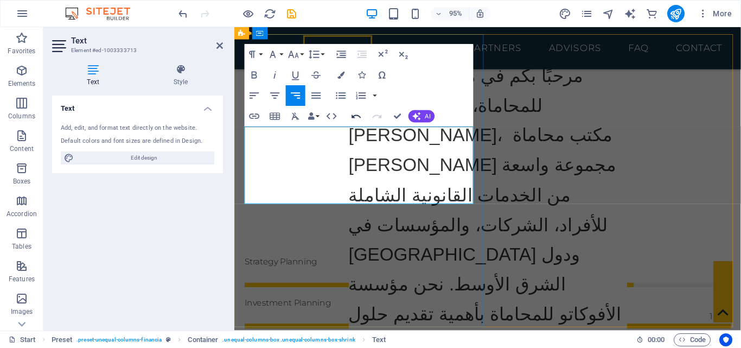
scroll to position [781, 0]
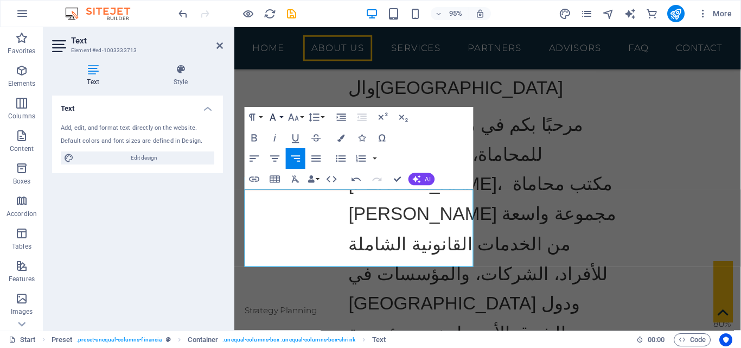
click at [276, 115] on icon "button" at bounding box center [273, 117] width 12 height 12
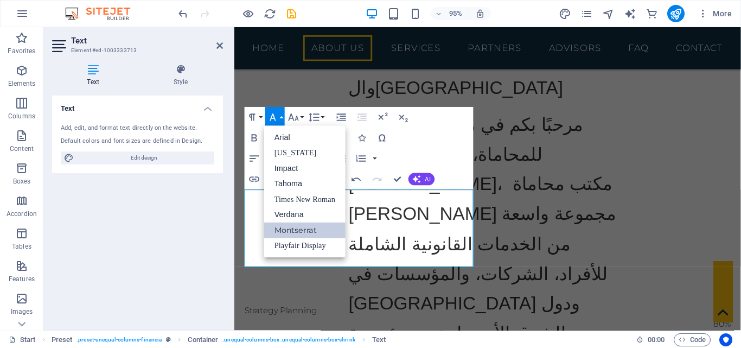
scroll to position [0, 0]
click at [294, 115] on icon "button" at bounding box center [294, 117] width 12 height 12
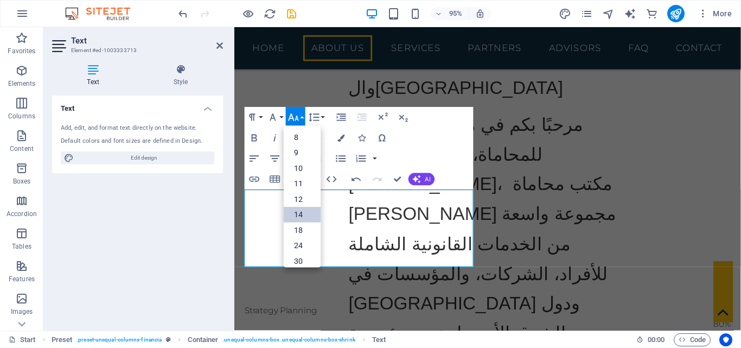
click at [306, 207] on link "14" at bounding box center [302, 215] width 37 height 16
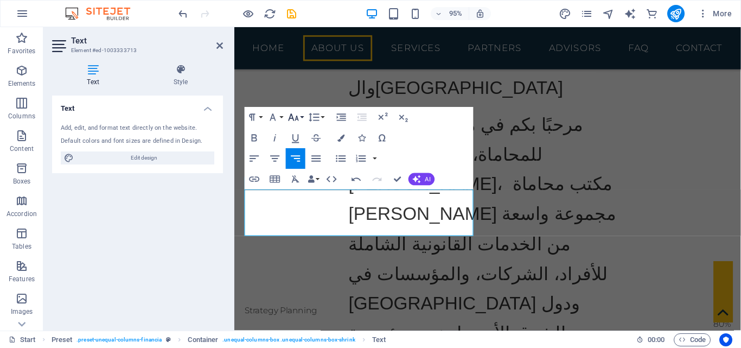
click at [300, 114] on icon "button" at bounding box center [294, 117] width 12 height 12
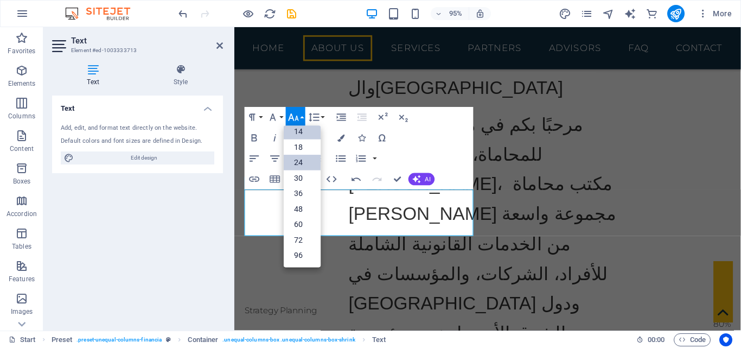
scroll to position [87, 0]
click at [309, 254] on link "96" at bounding box center [302, 256] width 37 height 16
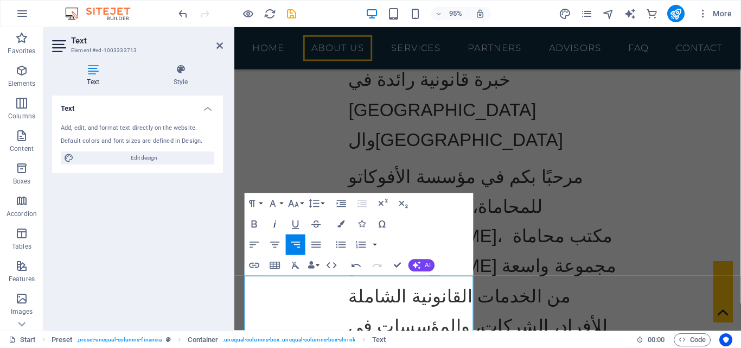
scroll to position [726, 0]
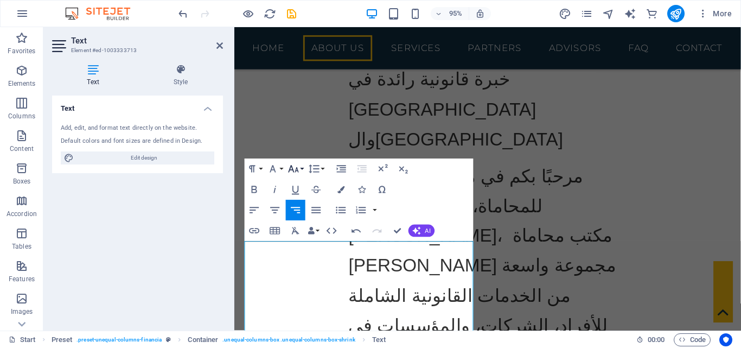
click at [296, 167] on icon "button" at bounding box center [294, 168] width 12 height 12
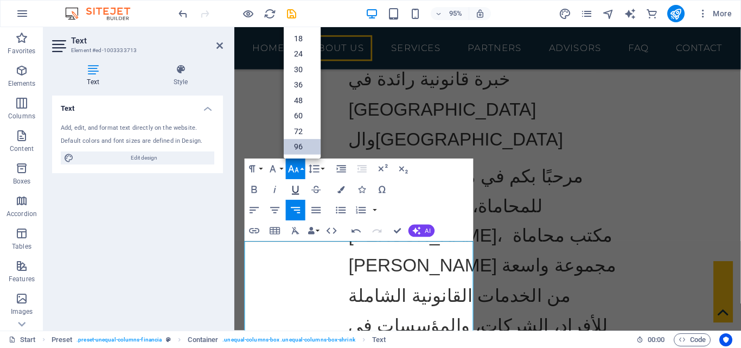
scroll to position [87, 0]
click at [310, 111] on link "60" at bounding box center [302, 116] width 37 height 16
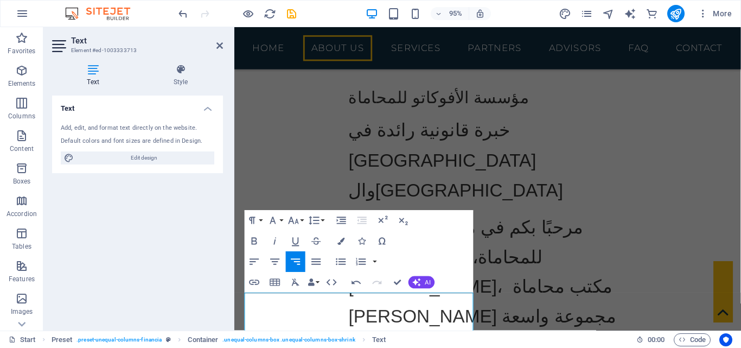
scroll to position [672, 0]
click at [302, 222] on button "Font Size" at bounding box center [296, 220] width 20 height 21
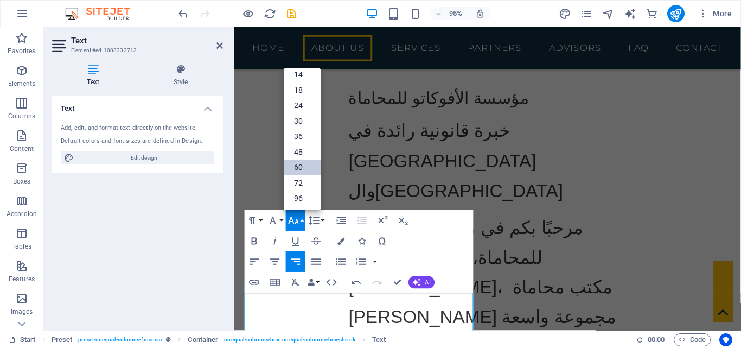
scroll to position [87, 0]
click at [295, 154] on link "48" at bounding box center [302, 152] width 37 height 16
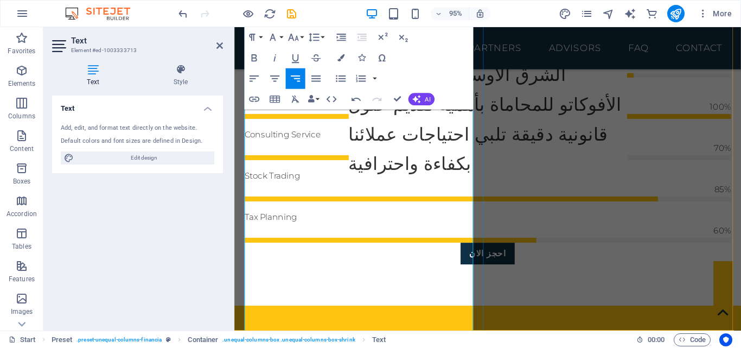
scroll to position [1052, 0]
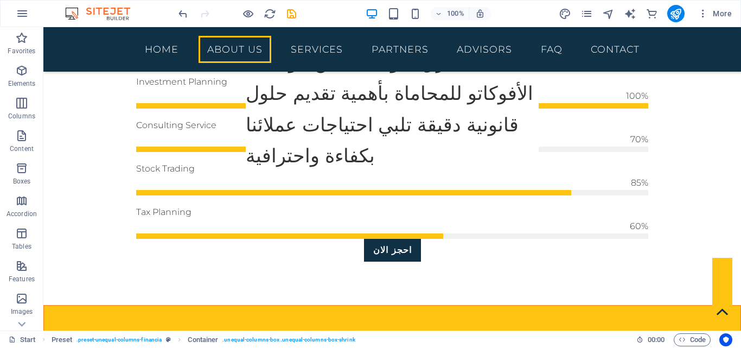
drag, startPoint x: 225, startPoint y: 195, endPoint x: 283, endPoint y: 198, distance: 58.7
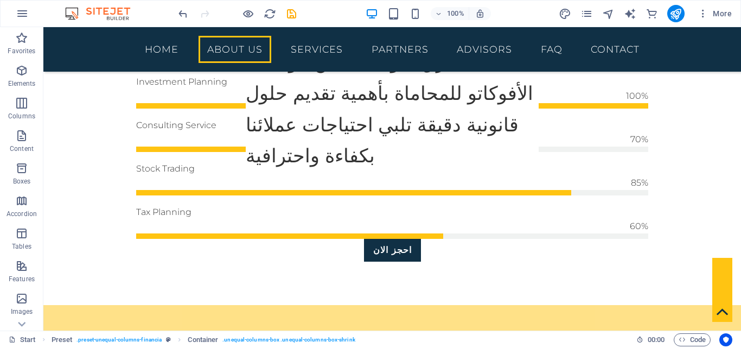
drag, startPoint x: 531, startPoint y: 202, endPoint x: 367, endPoint y: 208, distance: 164.6
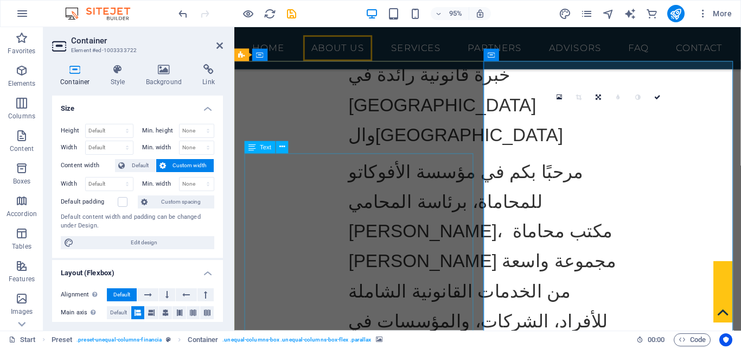
scroll to position [726, 0]
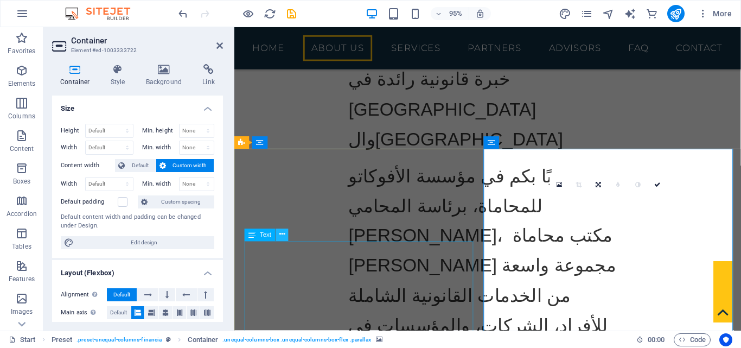
click at [283, 238] on icon at bounding box center [282, 234] width 5 height 11
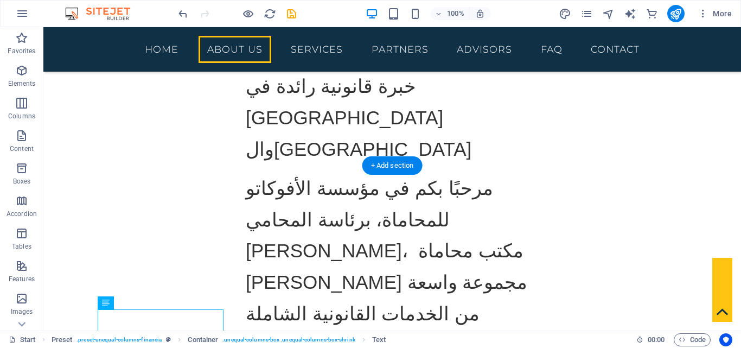
scroll to position [869, 0]
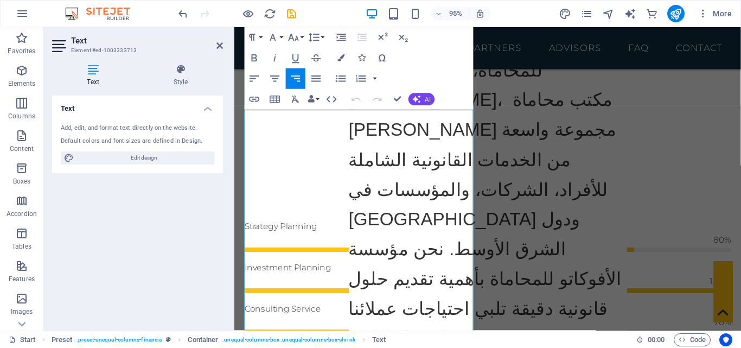
click at [300, 80] on icon "button" at bounding box center [296, 79] width 12 height 12
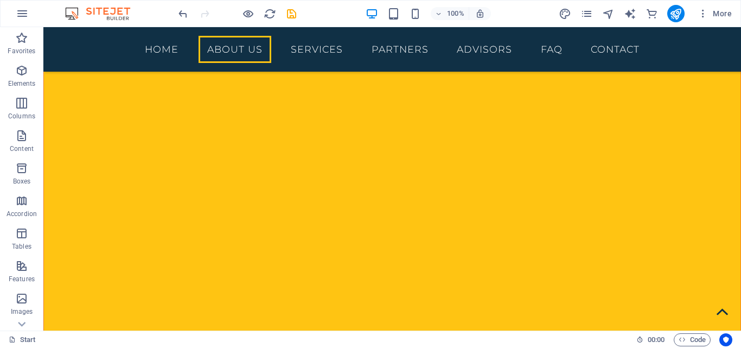
scroll to position [1727, 0]
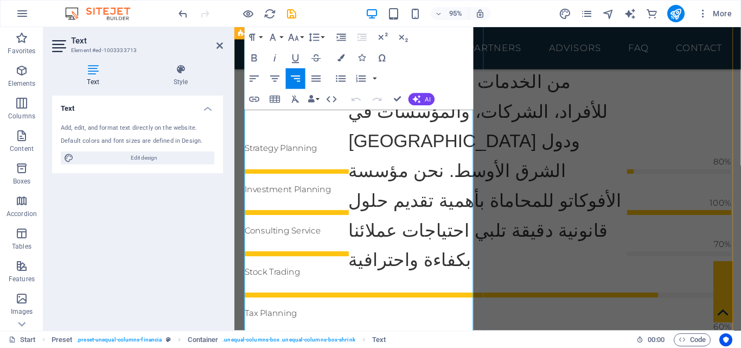
scroll to position [955, 0]
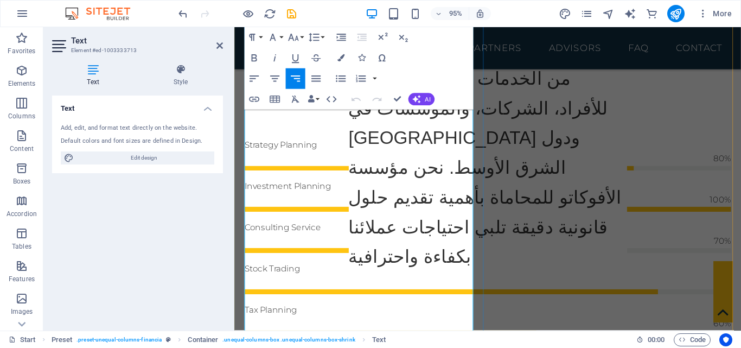
drag, startPoint x: 340, startPoint y: 200, endPoint x: 368, endPoint y: 239, distance: 48.3
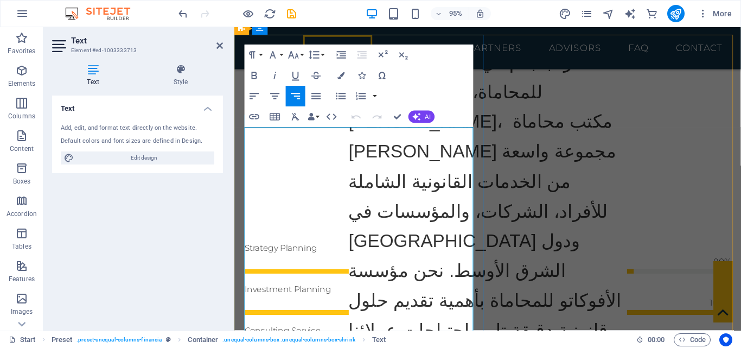
scroll to position [900, 0]
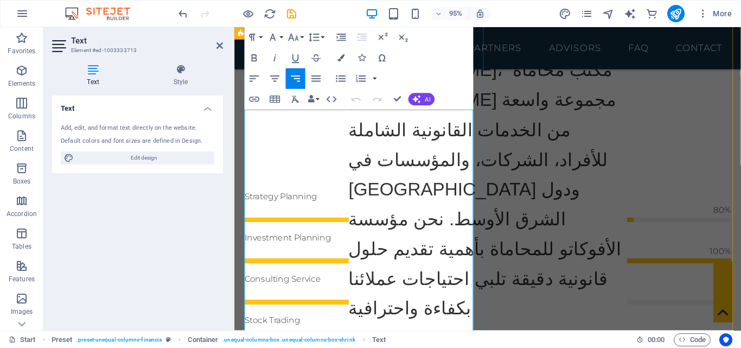
drag, startPoint x: 333, startPoint y: 217, endPoint x: 372, endPoint y: 287, distance: 80.2
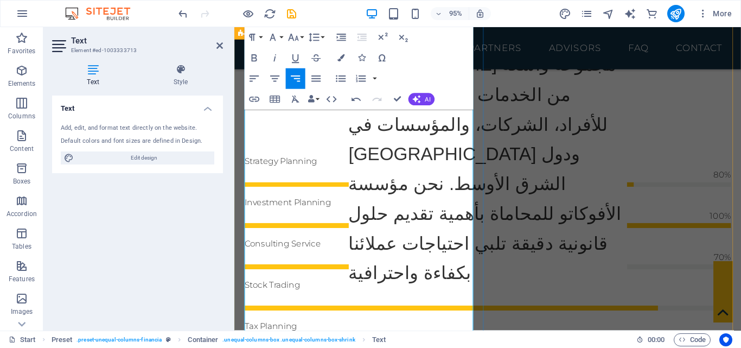
scroll to position [992, 0]
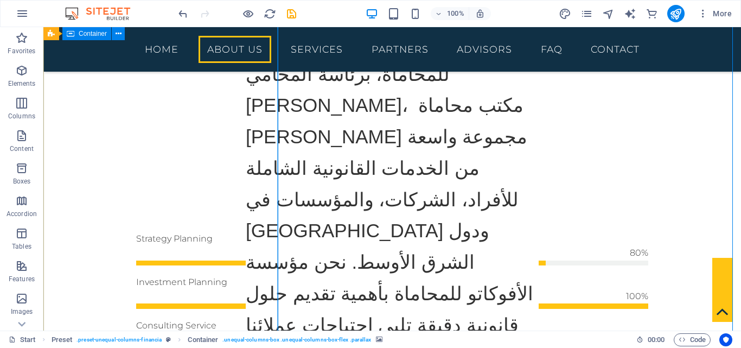
scroll to position [775, 0]
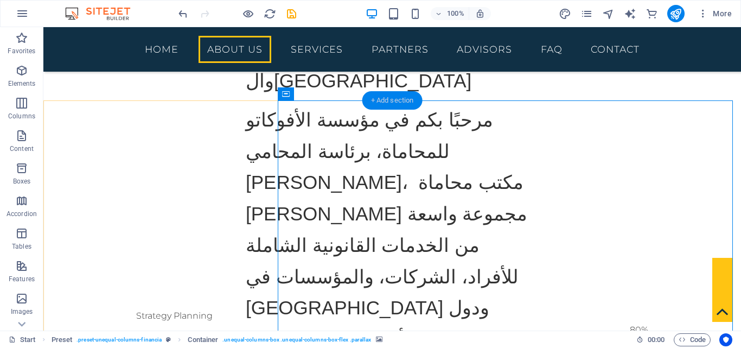
drag, startPoint x: 312, startPoint y: 98, endPoint x: 379, endPoint y: 109, distance: 67.7
click at [380, 107] on div "+ Add section" at bounding box center [393, 100] width 60 height 18
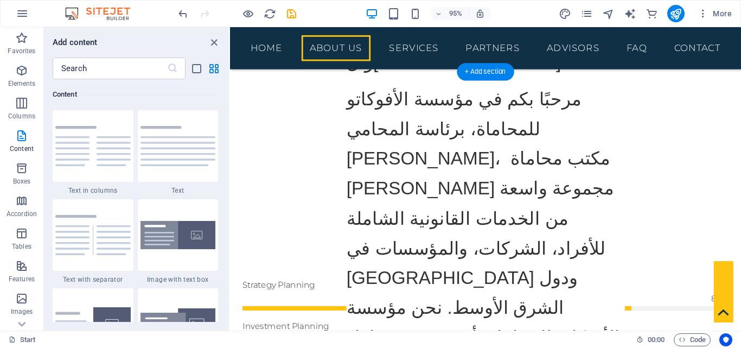
scroll to position [970, 0]
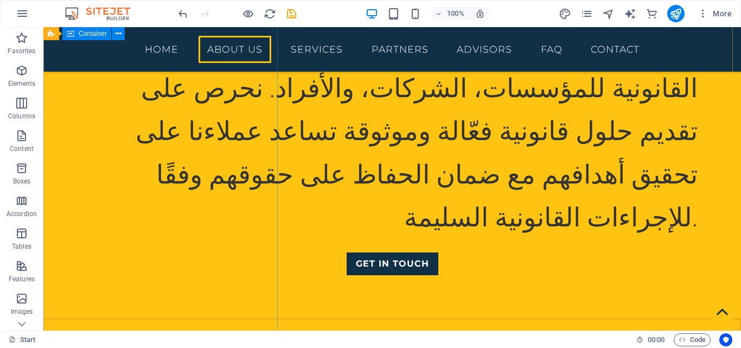
scroll to position [1443, 0]
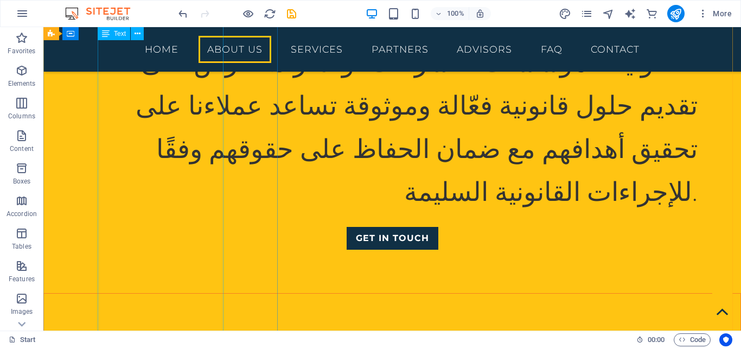
click at [204, 191] on div "تقدم مؤسسة الأفوكاتو مجموعة شاملة من الخدمات القانونية للمؤسسات، الشركات، والأف…" at bounding box center [392, 105] width 611 height 215
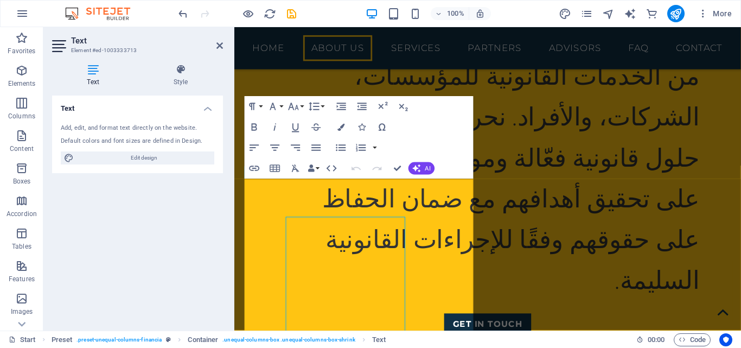
scroll to position [792, 0]
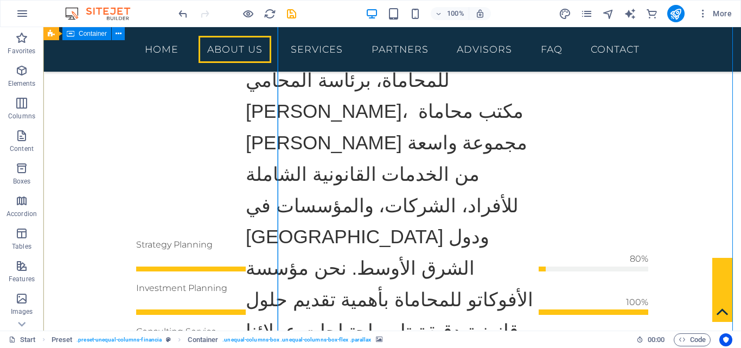
scroll to position [840, 0]
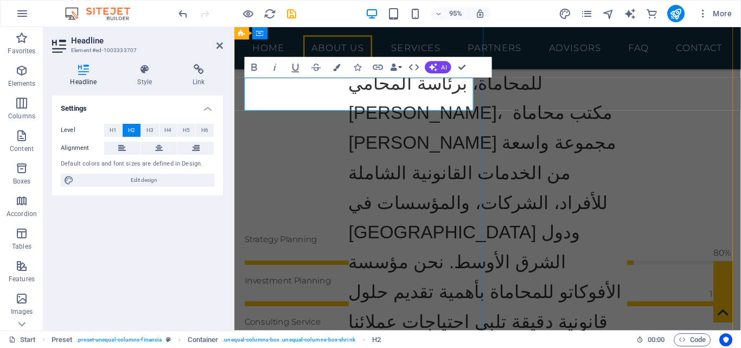
drag, startPoint x: 333, startPoint y: 96, endPoint x: 309, endPoint y: 91, distance: 24.3
drag, startPoint x: 315, startPoint y: 92, endPoint x: 254, endPoint y: 96, distance: 61.5
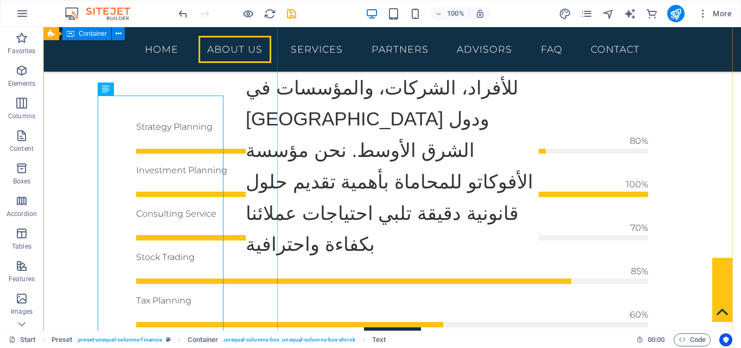
scroll to position [964, 0]
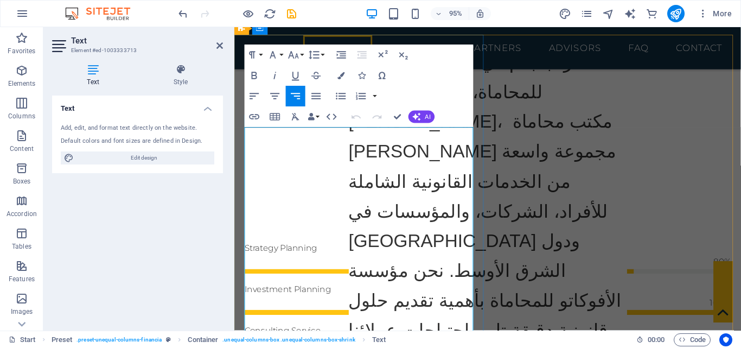
scroll to position [792, 0]
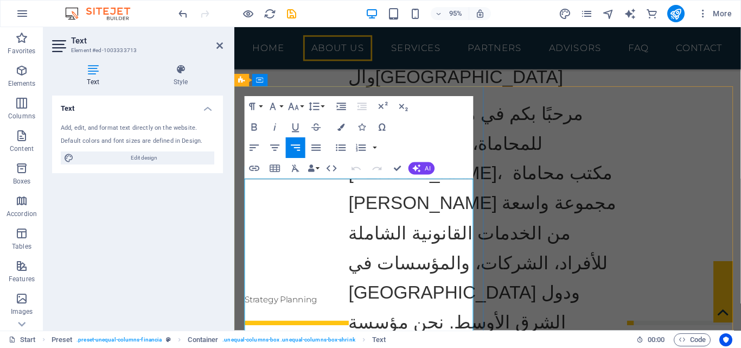
drag, startPoint x: 371, startPoint y: 204, endPoint x: 361, endPoint y: 202, distance: 10.4
drag, startPoint x: 371, startPoint y: 206, endPoint x: 312, endPoint y: 206, distance: 58.6
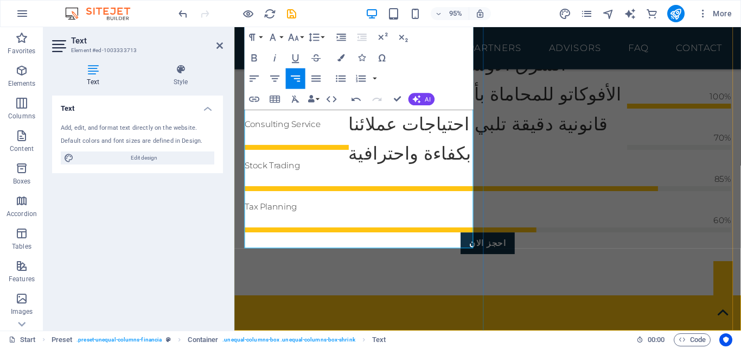
scroll to position [1118, 0]
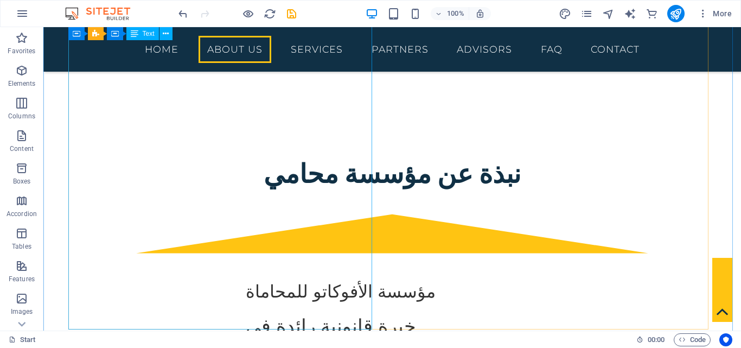
scroll to position [358, 0]
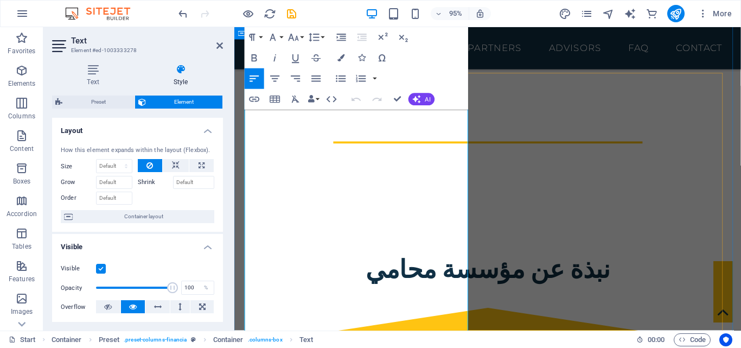
scroll to position [211, 0]
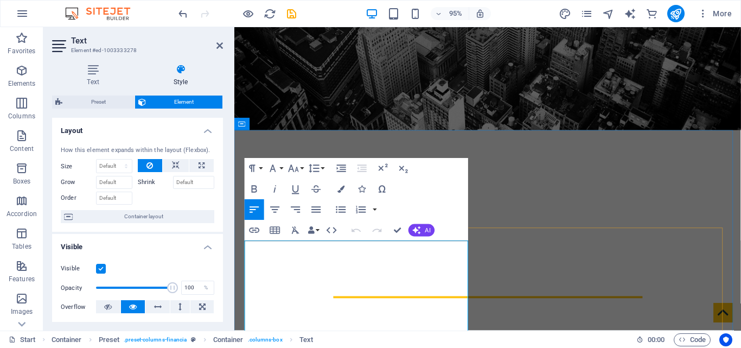
drag, startPoint x: 364, startPoint y: 274, endPoint x: 409, endPoint y: 280, distance: 45.4
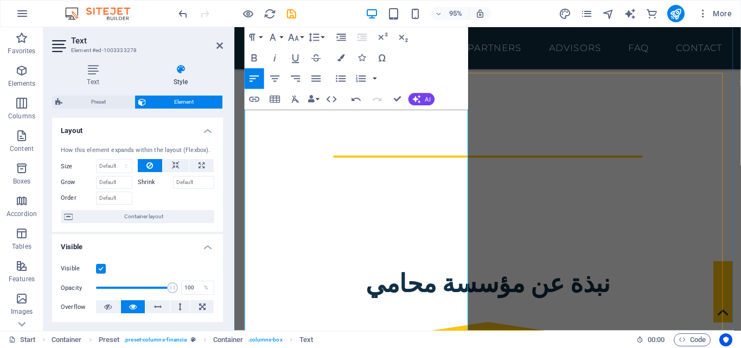
scroll to position [373, 0]
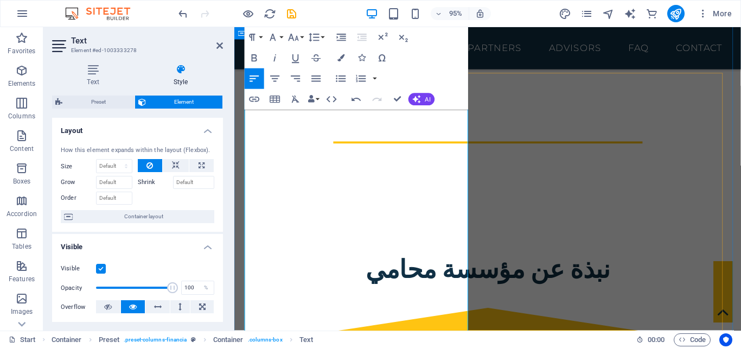
drag, startPoint x: 331, startPoint y: 219, endPoint x: 291, endPoint y: 223, distance: 40.4
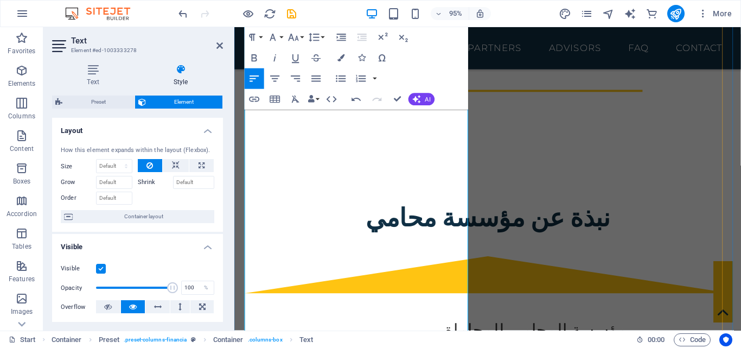
drag, startPoint x: 420, startPoint y: 196, endPoint x: 438, endPoint y: 235, distance: 42.7
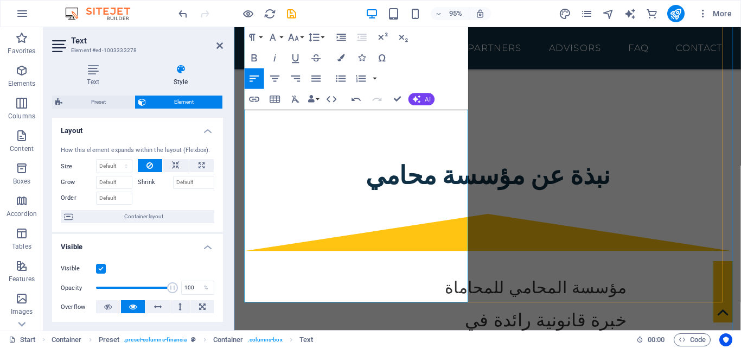
scroll to position [482, 0]
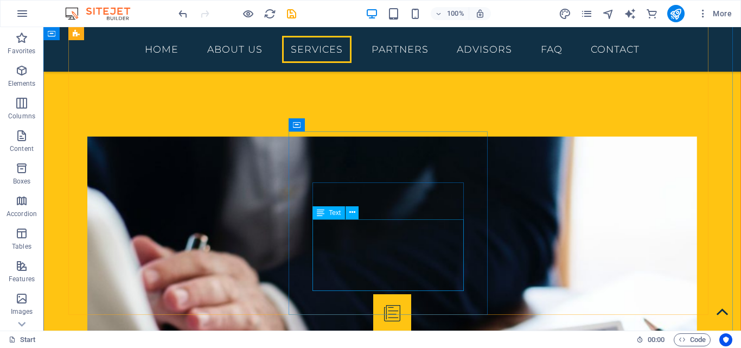
scroll to position [2188, 0]
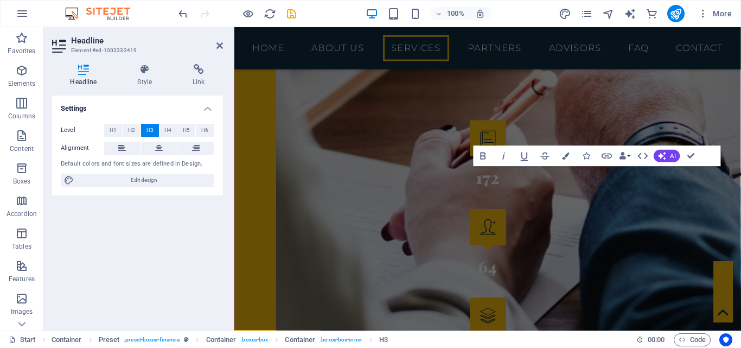
scroll to position [1588, 0]
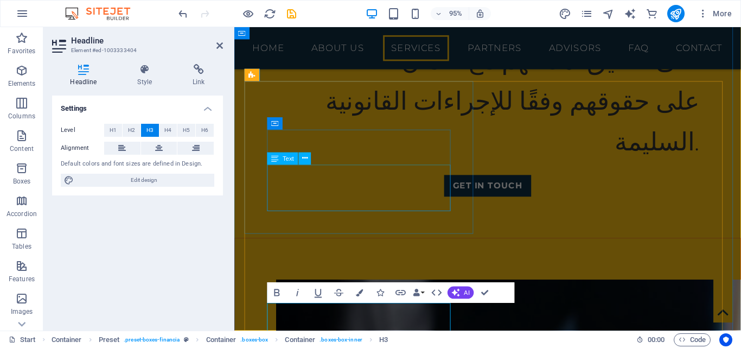
scroll to position [1444, 0]
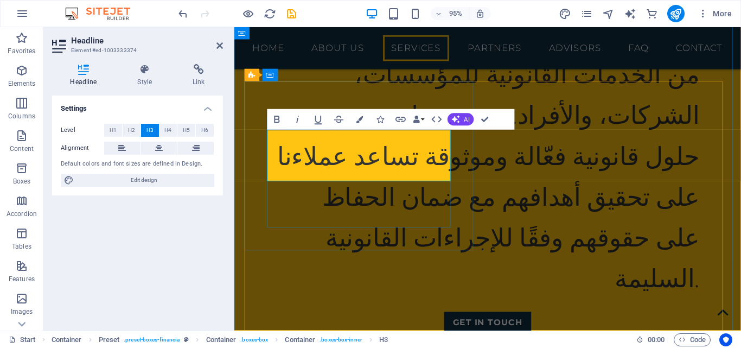
drag, startPoint x: 382, startPoint y: 156, endPoint x: 366, endPoint y: 156, distance: 15.7
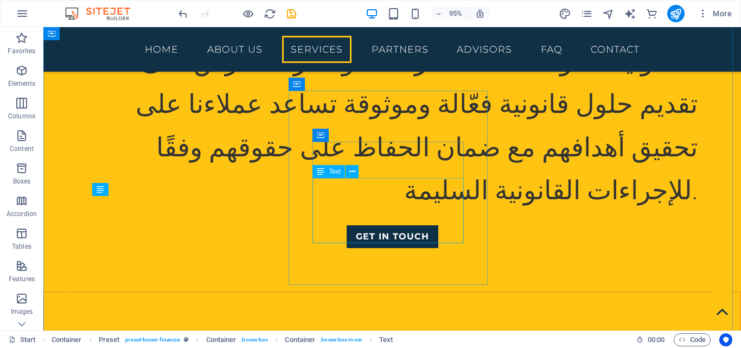
scroll to position [2033, 0]
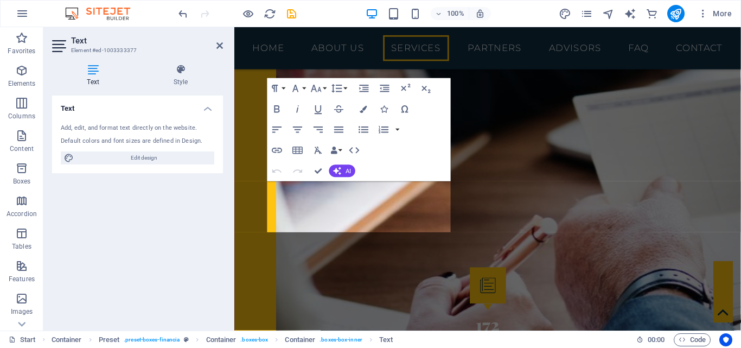
scroll to position [1444, 0]
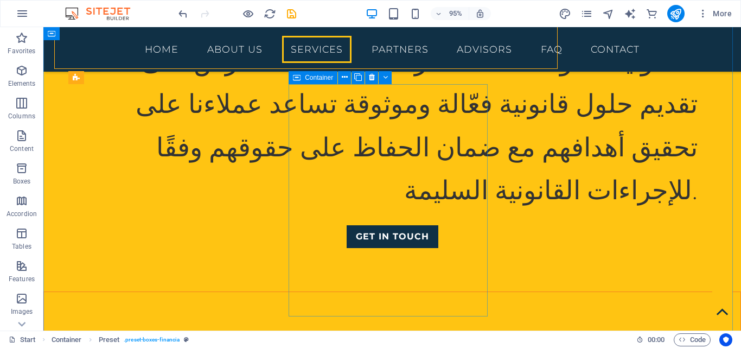
scroll to position [2040, 0]
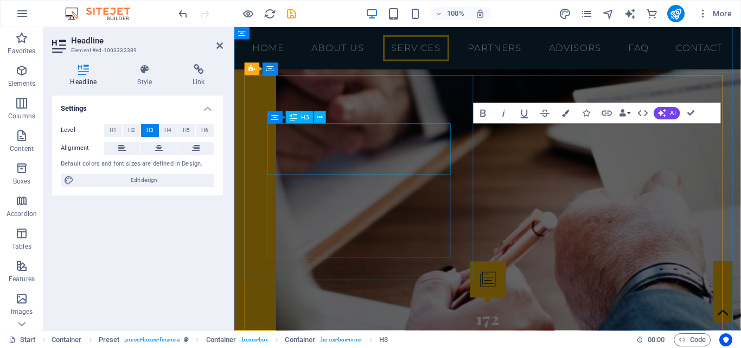
scroll to position [1451, 0]
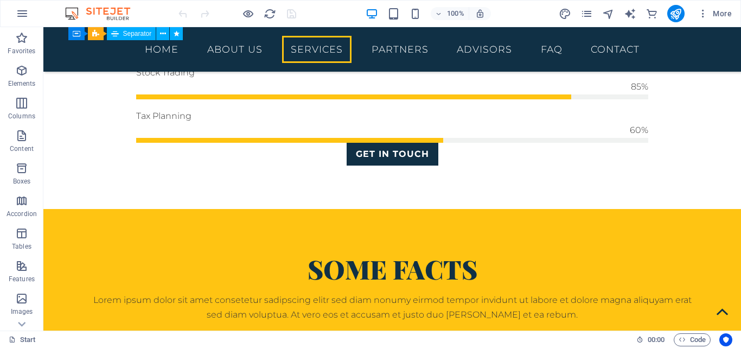
scroll to position [1183, 0]
